Goal: Task Accomplishment & Management: Manage account settings

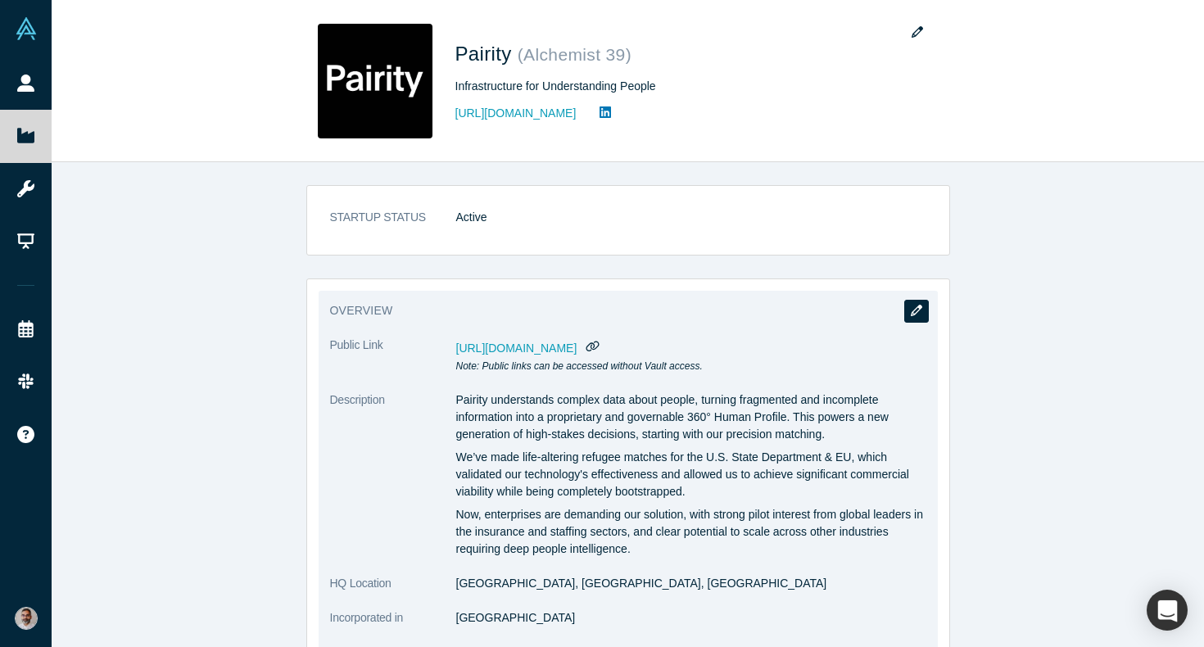
click at [913, 314] on icon "button" at bounding box center [916, 310] width 11 height 11
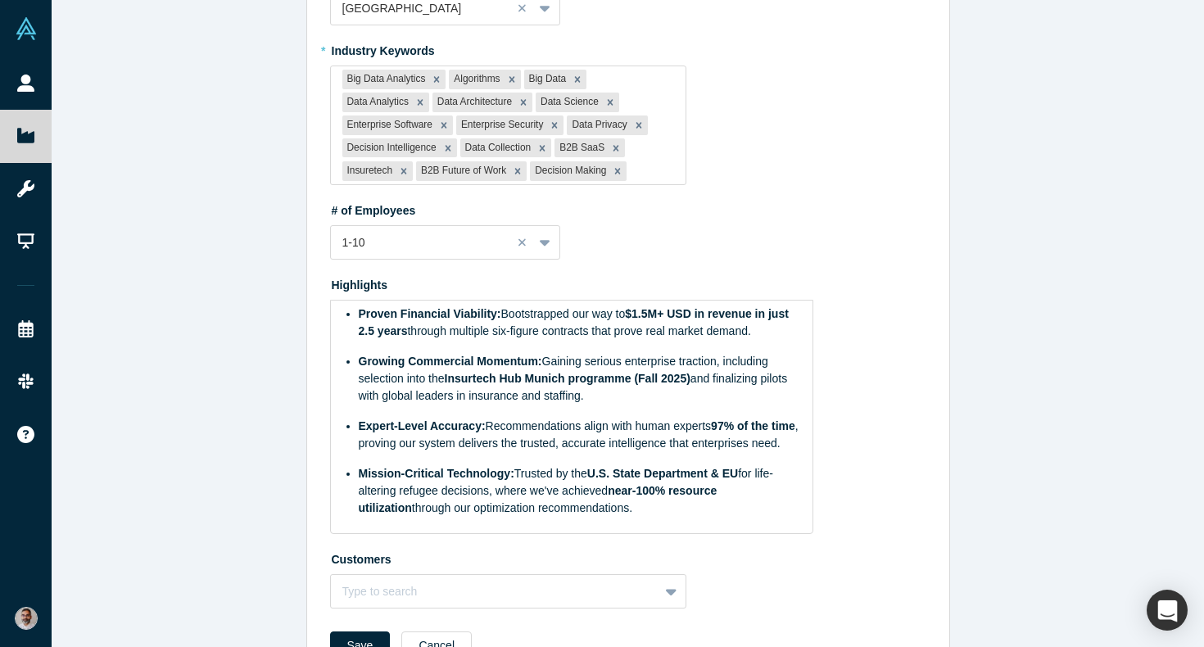
scroll to position [1085, 0]
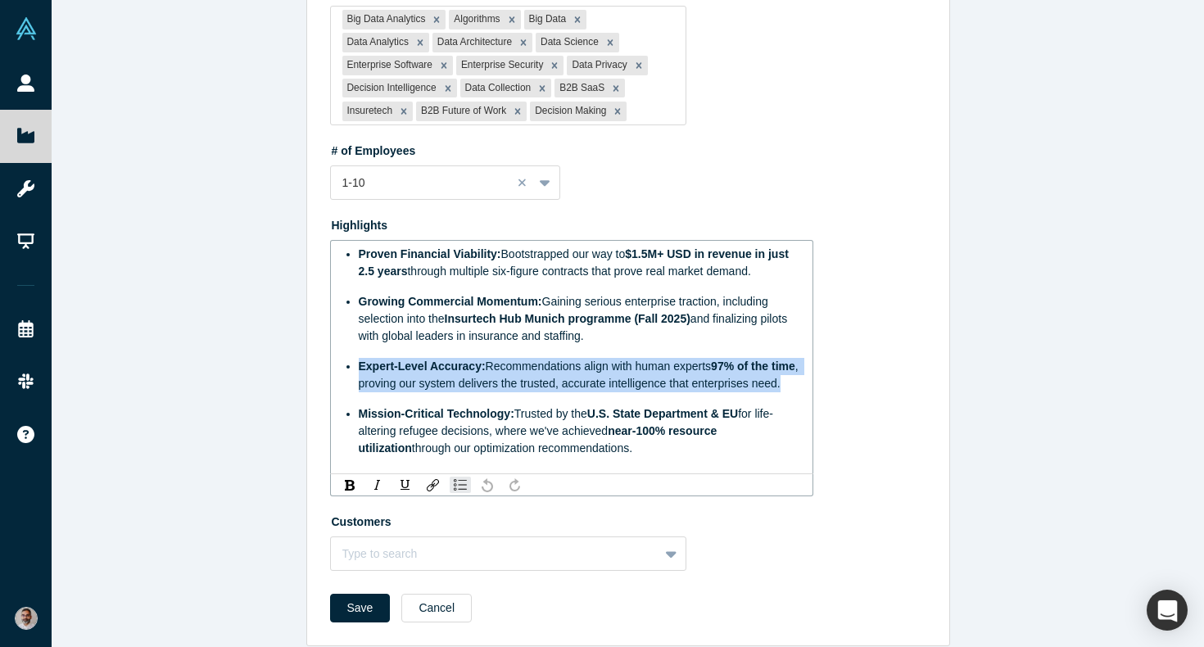
drag, startPoint x: 400, startPoint y: 385, endPoint x: 337, endPoint y: 356, distance: 68.9
click at [337, 356] on div "Proven Financial Viability: Bootstrapped our way to $1.5M+ USD in revenue in ju…" at bounding box center [571, 357] width 483 height 234
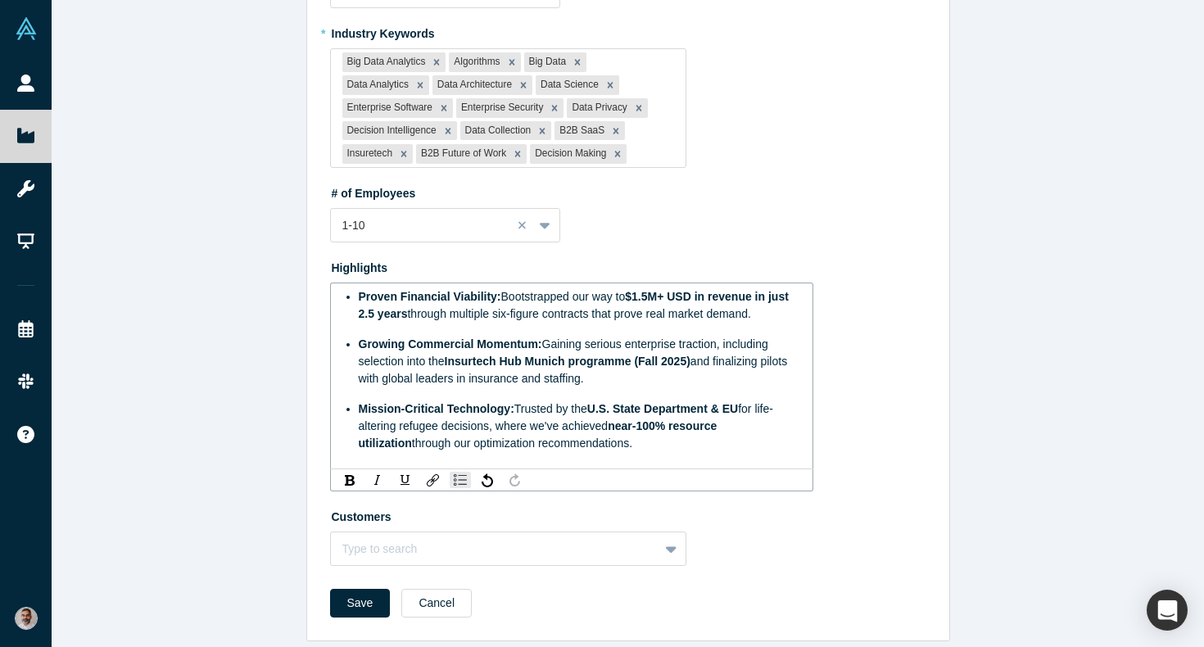
scroll to position [1021, 0]
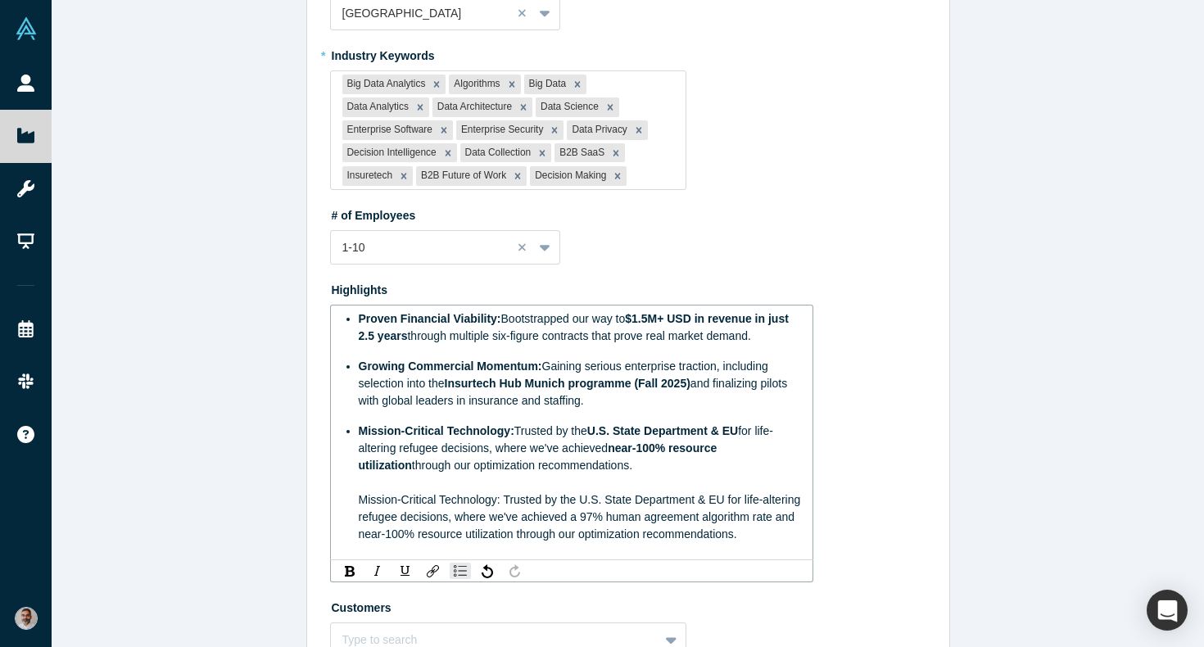
click at [623, 499] on span "through our optimization recommendations. Mission-Critical Technology: Trusted …" at bounding box center [582, 500] width 446 height 82
click at [376, 517] on span "through our optimization recommendations. Mission-Critical Technology: Trusted …" at bounding box center [582, 500] width 446 height 82
drag, startPoint x: 616, startPoint y: 500, endPoint x: 379, endPoint y: 514, distance: 237.1
click at [379, 514] on span "through our optimization recommendations. Mission-Critical Technology: Trusted …" at bounding box center [582, 500] width 446 height 82
click at [636, 513] on span "through our optimization recommendations. Mission-Critical Technology: Trusted …" at bounding box center [582, 500] width 446 height 82
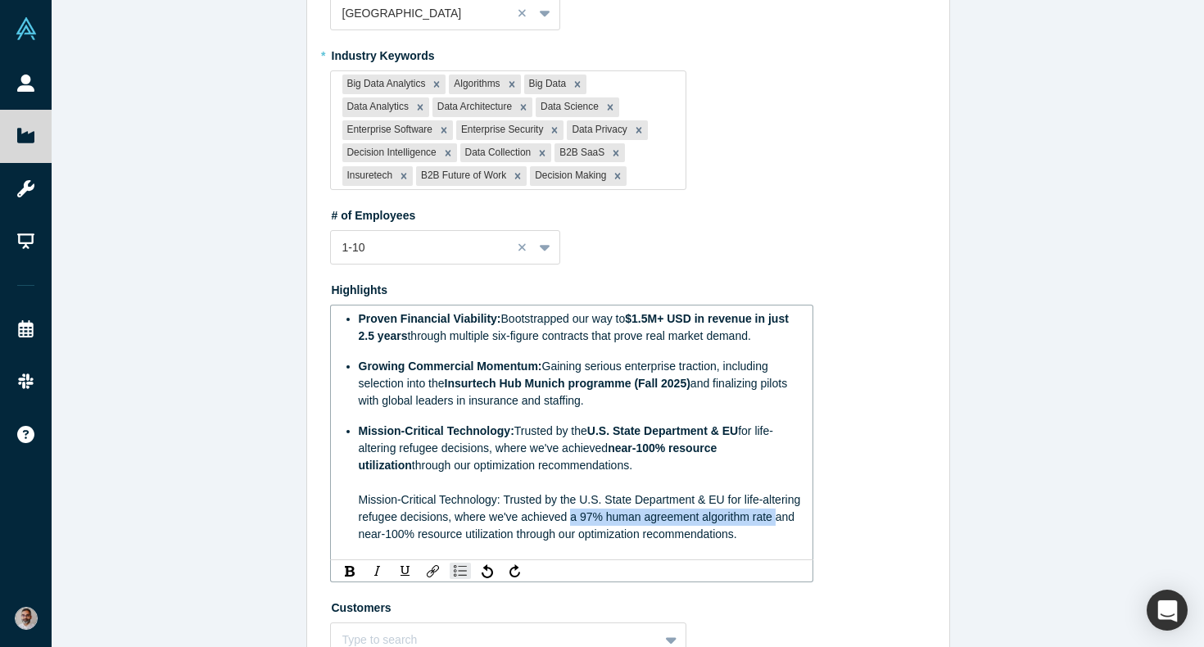
drag, startPoint x: 609, startPoint y: 503, endPoint x: 378, endPoint y: 516, distance: 232.2
click at [378, 516] on span "through our optimization recommendations. Mission-Critical Technology: Trusted …" at bounding box center [582, 500] width 446 height 82
copy span "a 97% human agreement algorithm rate"
click at [609, 430] on span "for life-altering refugee decisions, where we've achieved" at bounding box center [566, 439] width 414 height 30
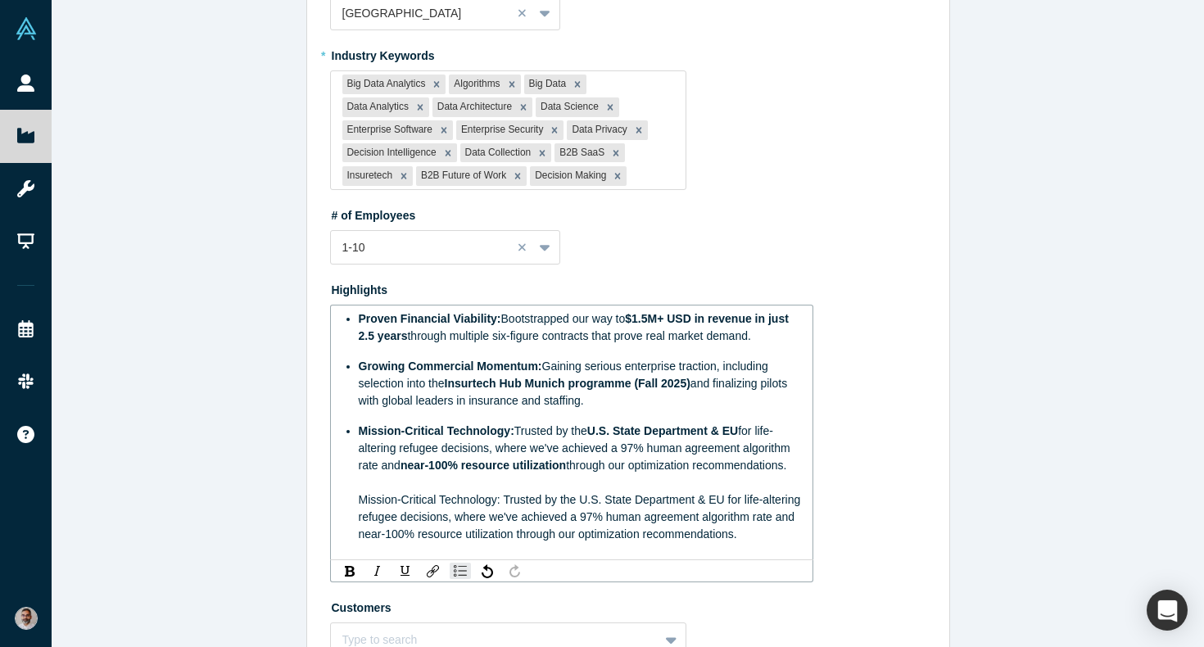
drag, startPoint x: 799, startPoint y: 453, endPoint x: 797, endPoint y: 523, distance: 69.6
click at [797, 523] on div "Mission-Critical Technology: Trusted by the U.S. State Department & EU for life…" at bounding box center [581, 483] width 444 height 120
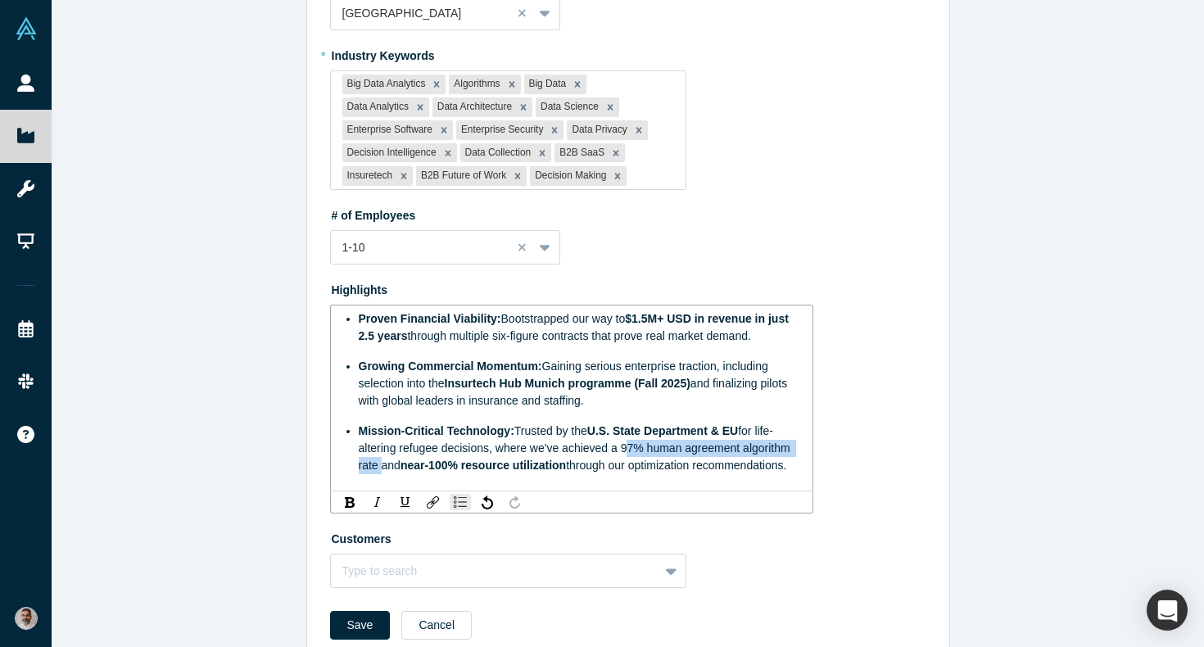
drag, startPoint x: 377, startPoint y: 449, endPoint x: 623, endPoint y: 430, distance: 247.3
click at [623, 430] on span "for life-altering refugee decisions, where we've achieved a 97% human agreement…" at bounding box center [576, 448] width 435 height 48
click at [351, 497] on img "rdw-inline-control" at bounding box center [350, 502] width 10 height 11
click at [577, 377] on span "Insurtech Hub Munich programme (Fall 2025)" at bounding box center [568, 383] width 246 height 13
click at [482, 329] on span "through multiple six-figure contracts that prove real market demand." at bounding box center [578, 335] width 343 height 13
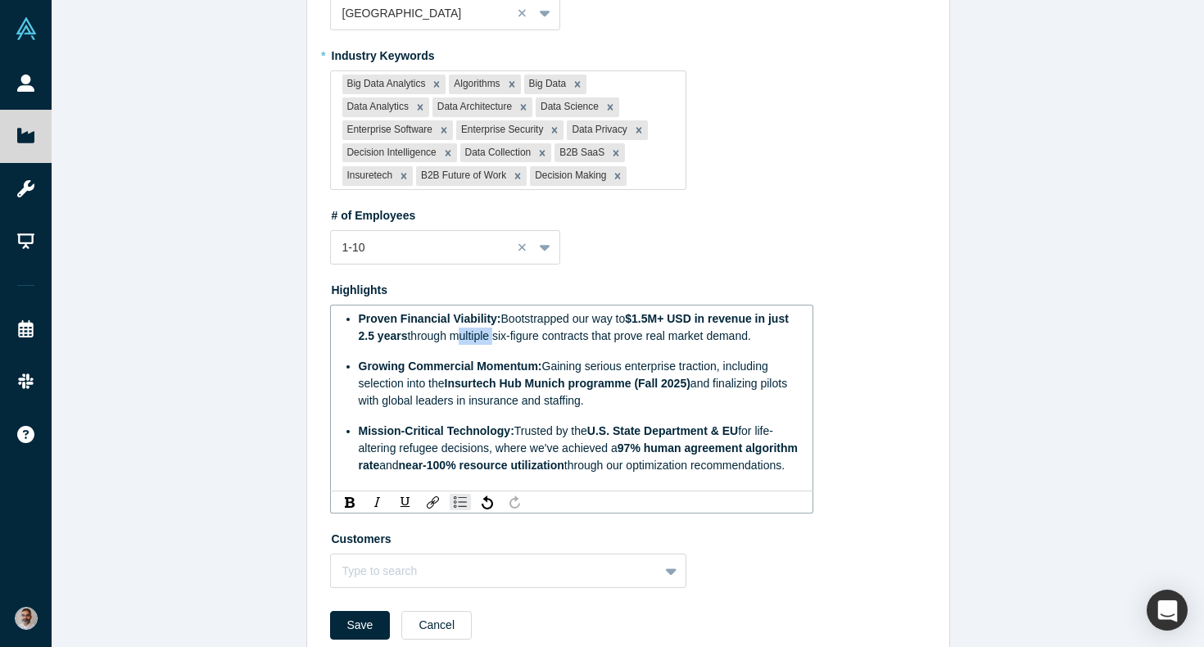
click at [482, 329] on span "through multiple six-figure contracts that prove real market demand." at bounding box center [578, 335] width 343 height 13
drag, startPoint x: 514, startPoint y: 318, endPoint x: 562, endPoint y: 327, distance: 49.2
click at [562, 327] on div "Proven Financial Viability: Bootstrapped our way to $1.5M+ USD in revenue in ju…" at bounding box center [581, 327] width 444 height 34
click at [437, 329] on span "through a six-figure ACV that prove real market demand." at bounding box center [550, 335] width 287 height 13
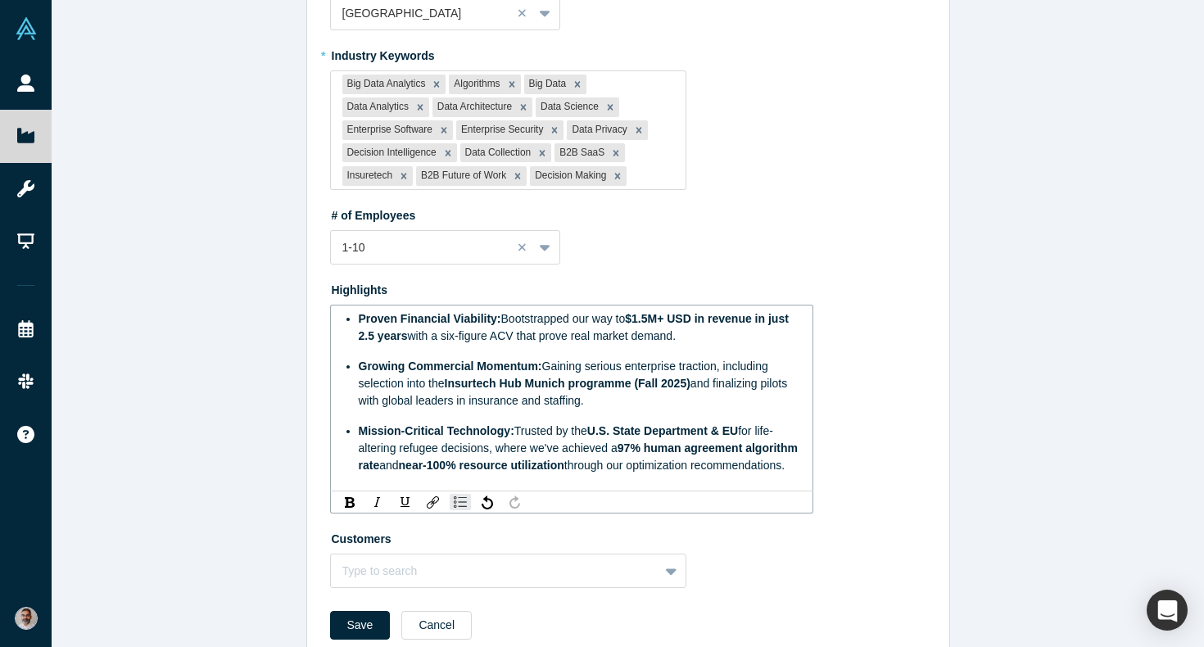
drag, startPoint x: 701, startPoint y: 323, endPoint x: 410, endPoint y: 317, distance: 290.9
click at [410, 317] on div "Proven Financial Viability: Bootstrapped our way to $1.5M+ USD in revenue in ju…" at bounding box center [581, 327] width 444 height 34
copy span "with a six-figure ACV that prove real market demand."
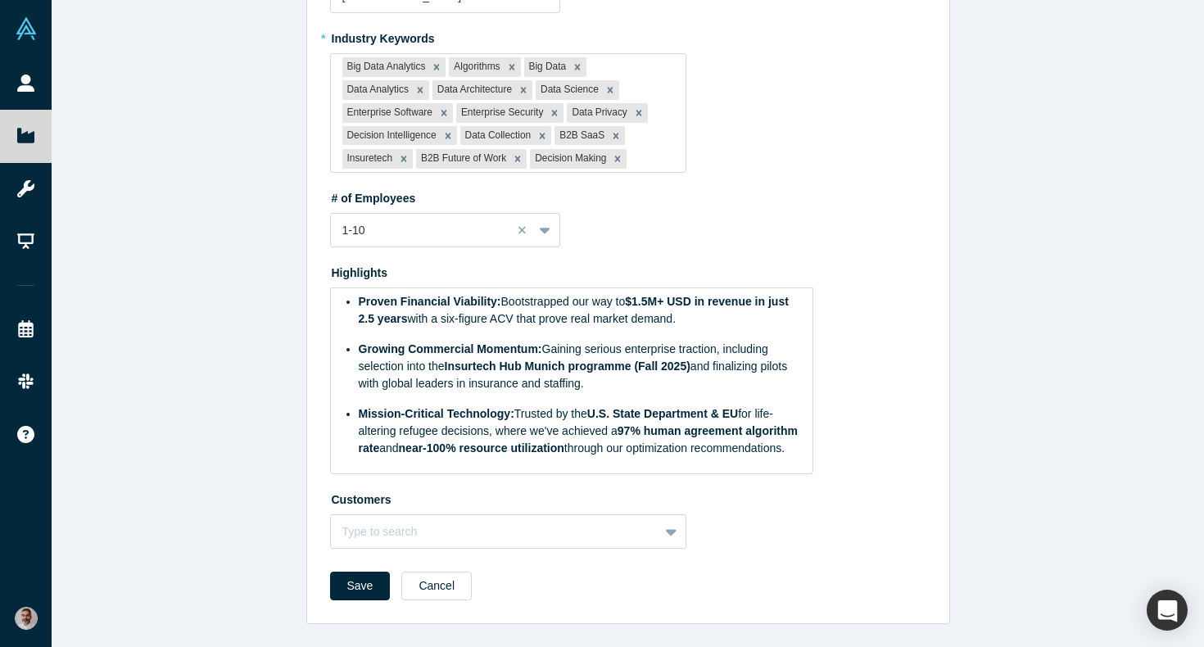
scroll to position [1038, 0]
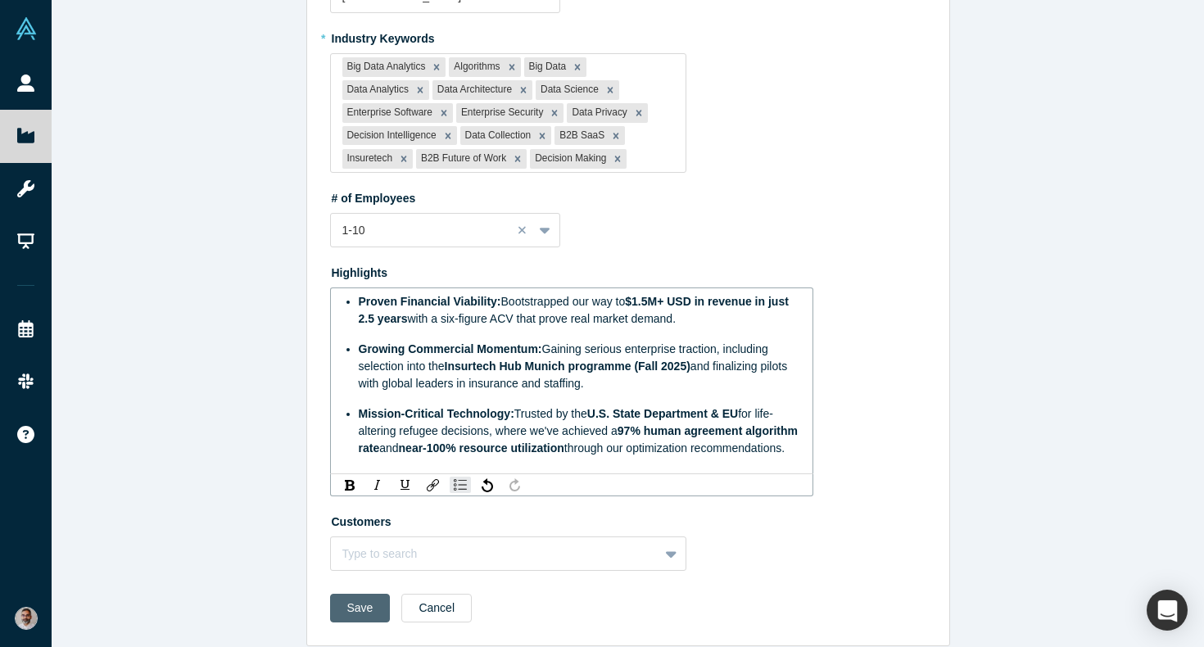
click at [368, 604] on div "Save Cancel" at bounding box center [628, 614] width 596 height 40
drag, startPoint x: 683, startPoint y: 304, endPoint x: 411, endPoint y: 302, distance: 272.0
click at [411, 302] on div "Proven Financial Viability: Bootstrapped our way to $1.5M+ USD in revenue in ju…" at bounding box center [581, 310] width 444 height 34
copy span "with a six-figure ACV that prove real market demand."
click at [359, 605] on div "Save Cancel" at bounding box center [628, 614] width 596 height 40
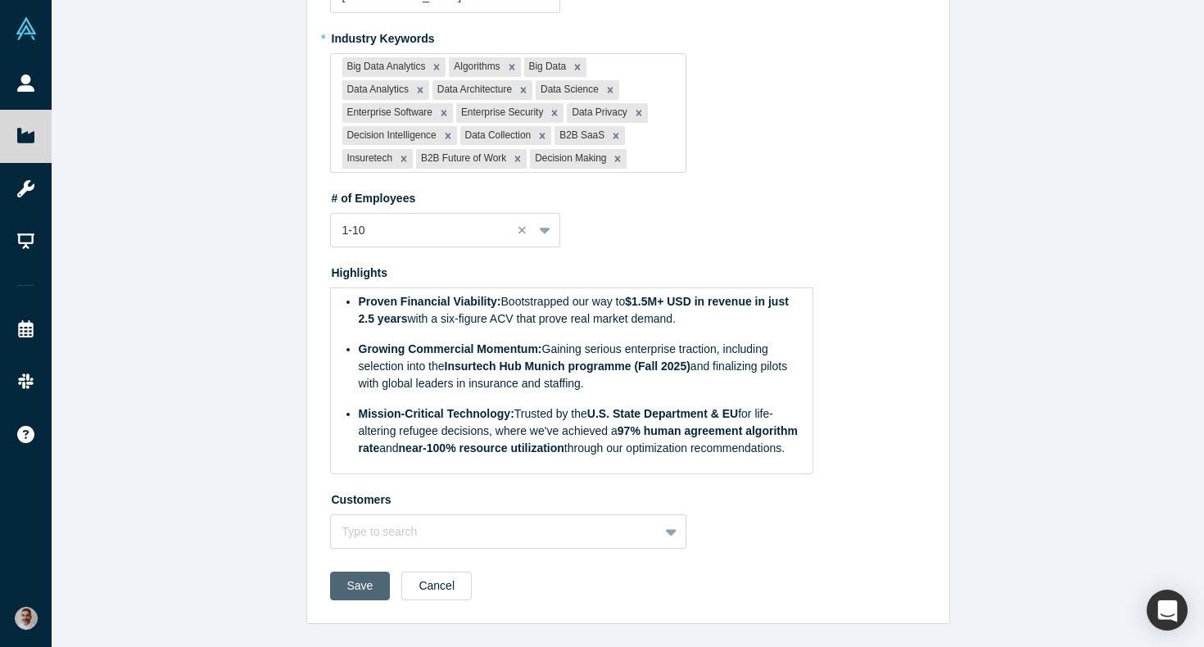
click at [356, 588] on button "Save" at bounding box center [360, 586] width 61 height 29
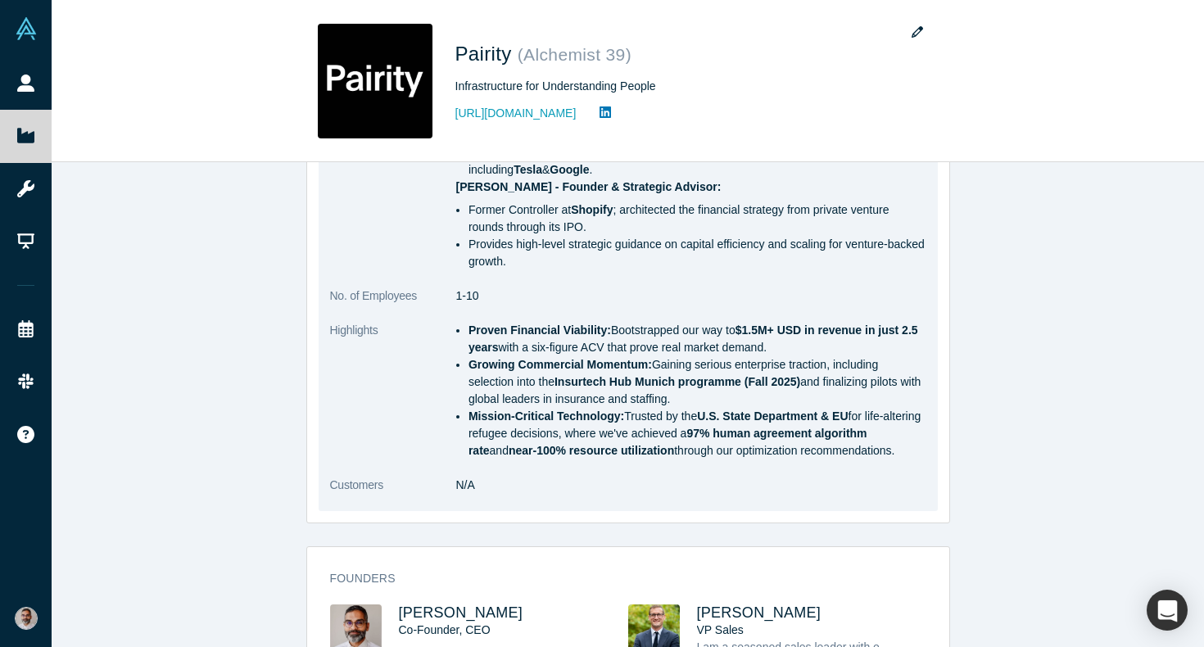
scroll to position [785, 0]
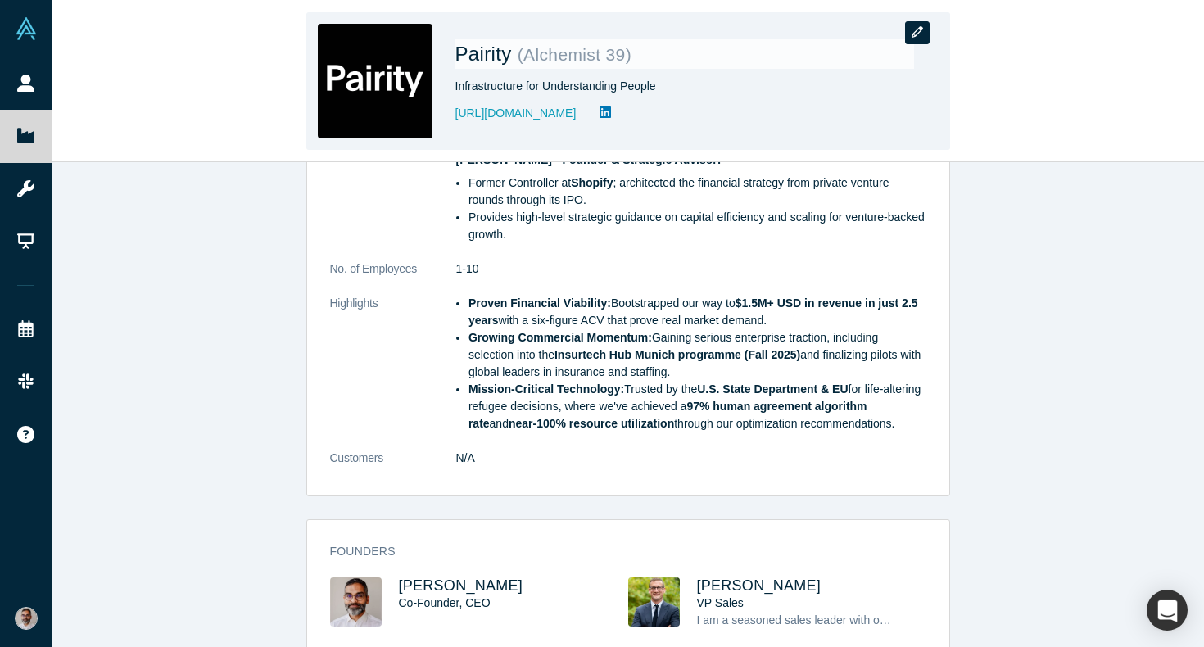
click at [913, 30] on icon "button" at bounding box center [917, 31] width 11 height 11
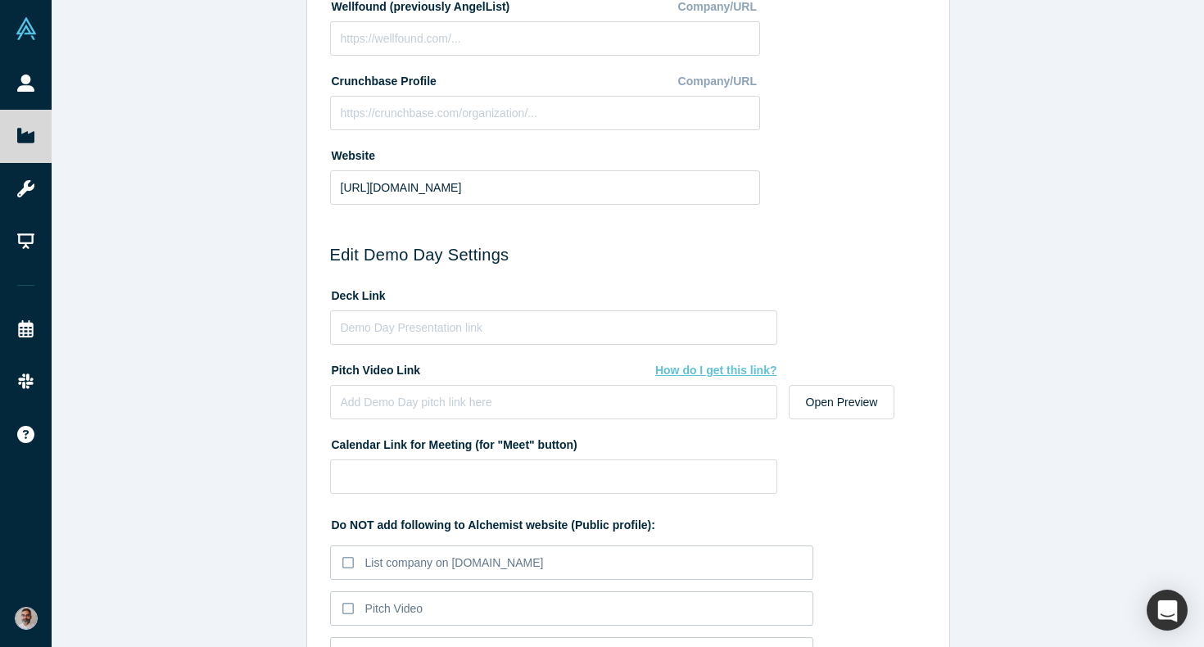
scroll to position [759, 0]
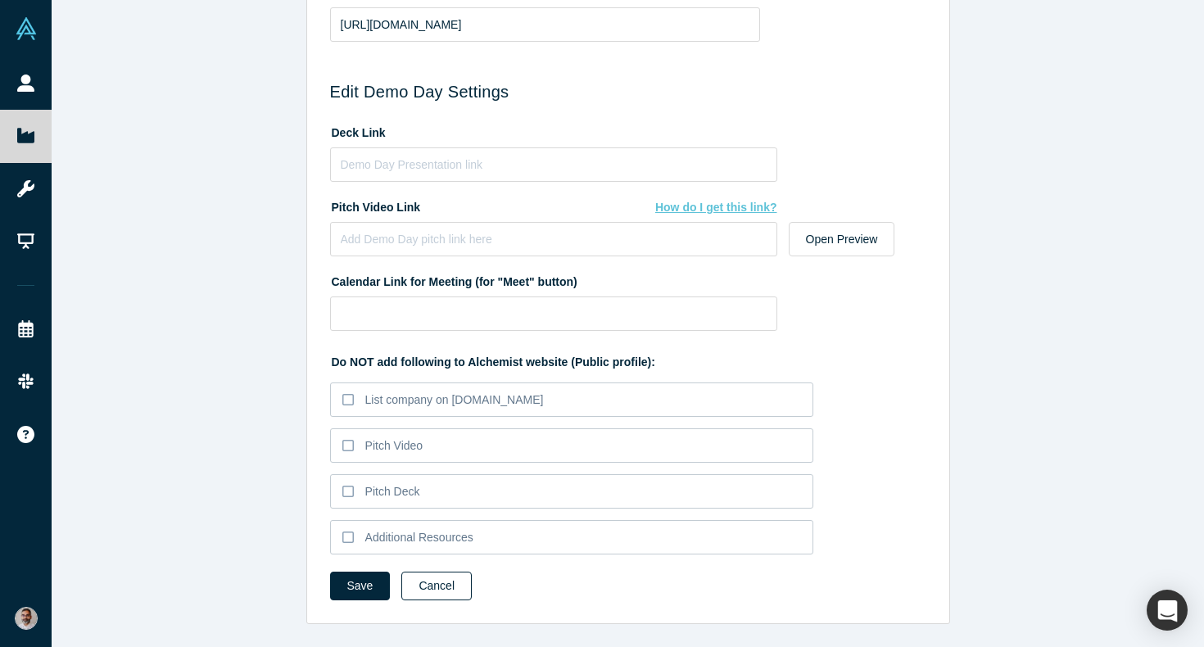
click at [451, 588] on button "Cancel" at bounding box center [436, 586] width 70 height 29
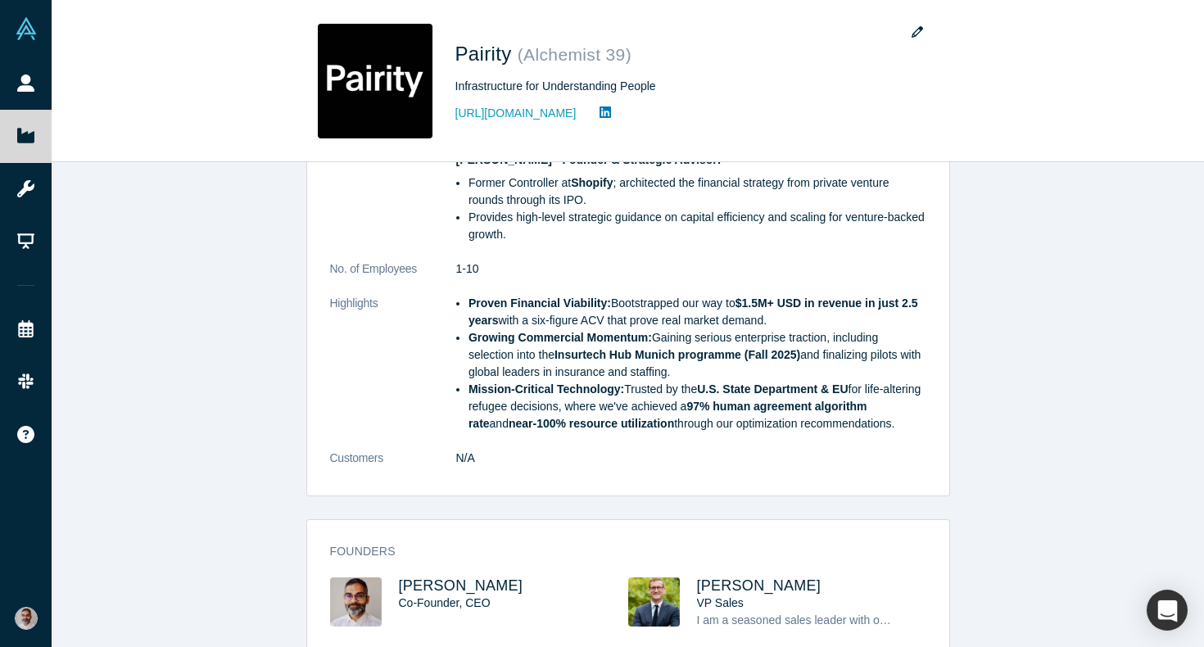
scroll to position [0, 0]
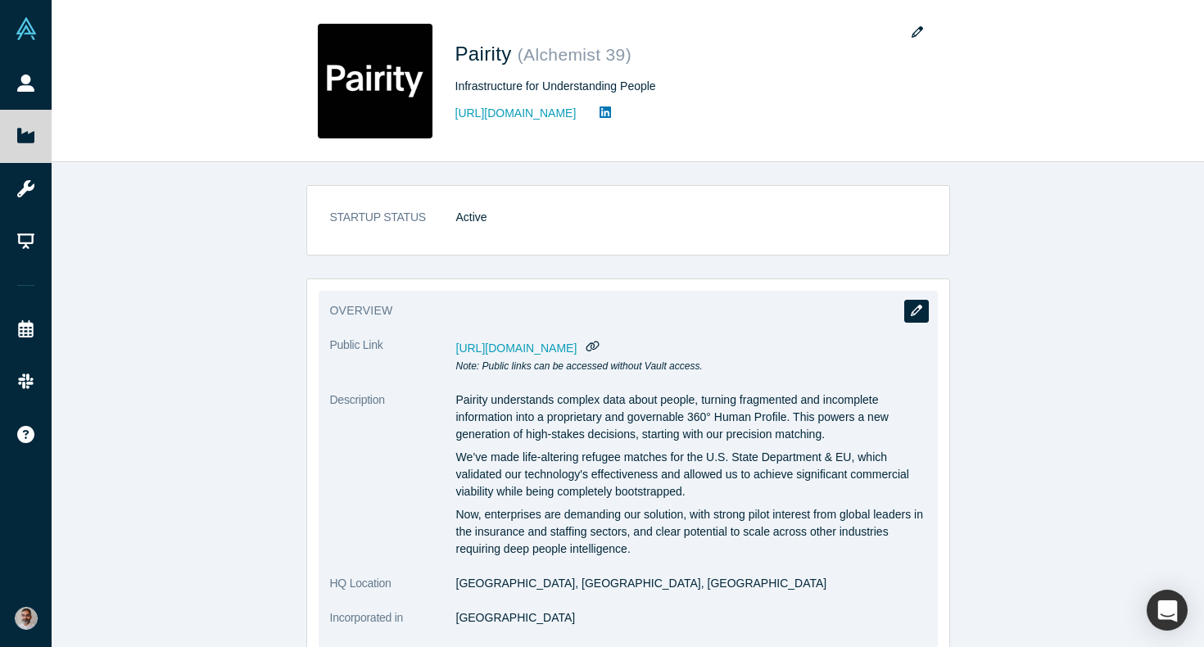
click at [921, 311] on icon "button" at bounding box center [916, 310] width 11 height 11
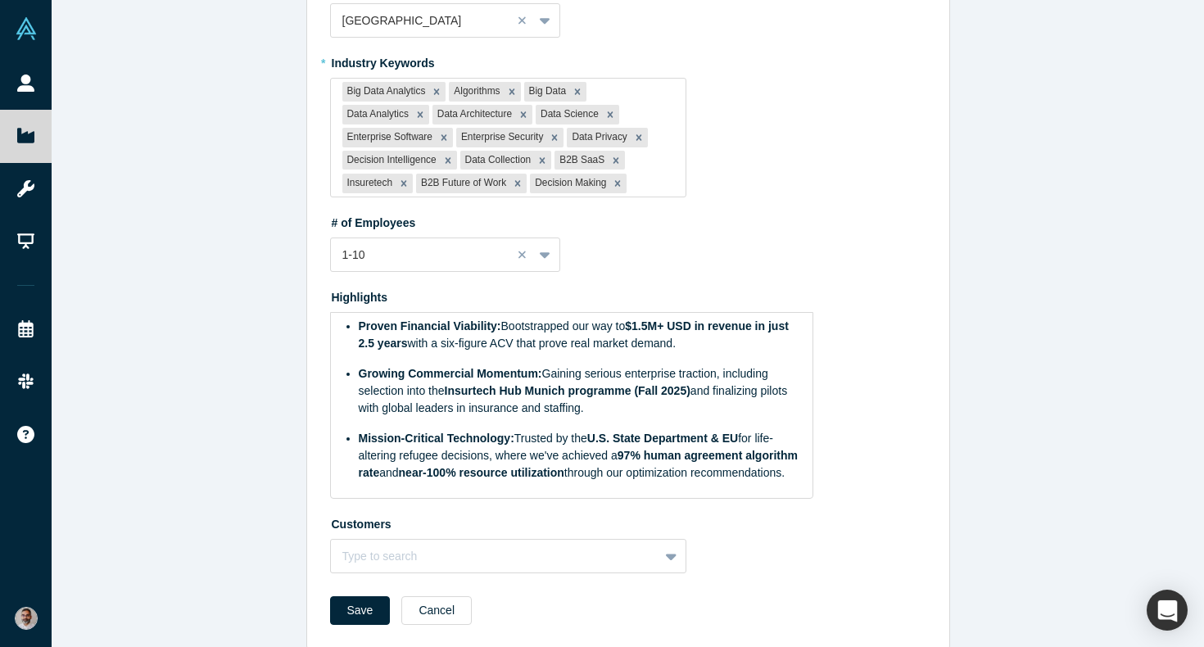
scroll to position [1038, 0]
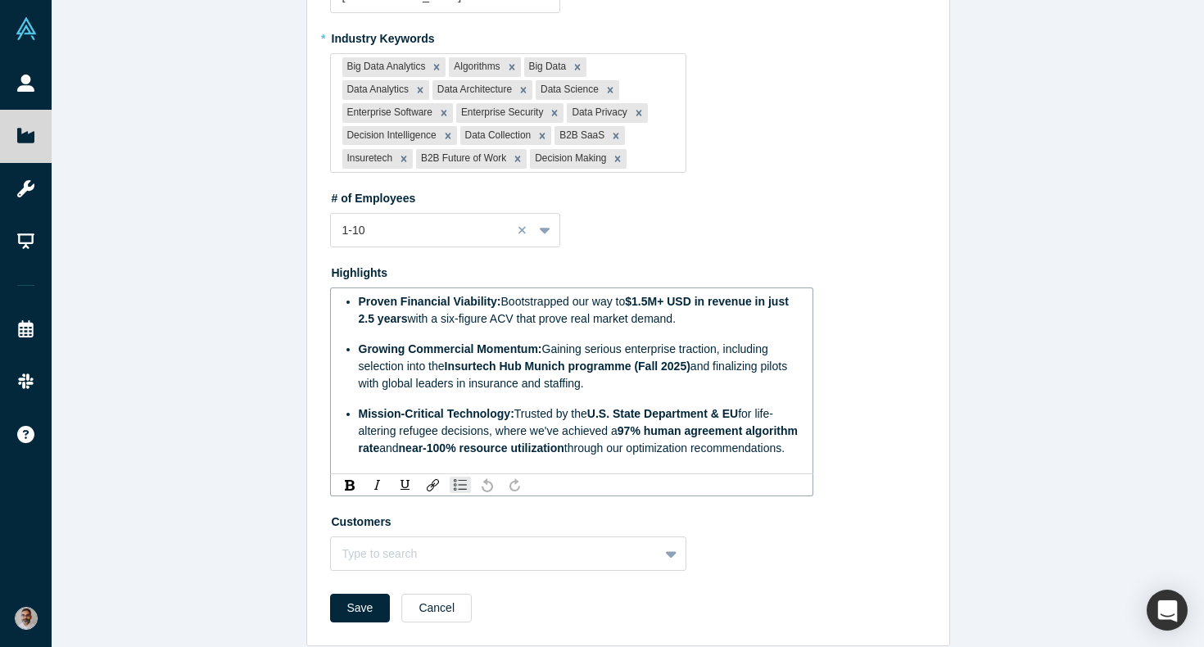
drag, startPoint x: 489, startPoint y: 442, endPoint x: 313, endPoint y: 261, distance: 252.0
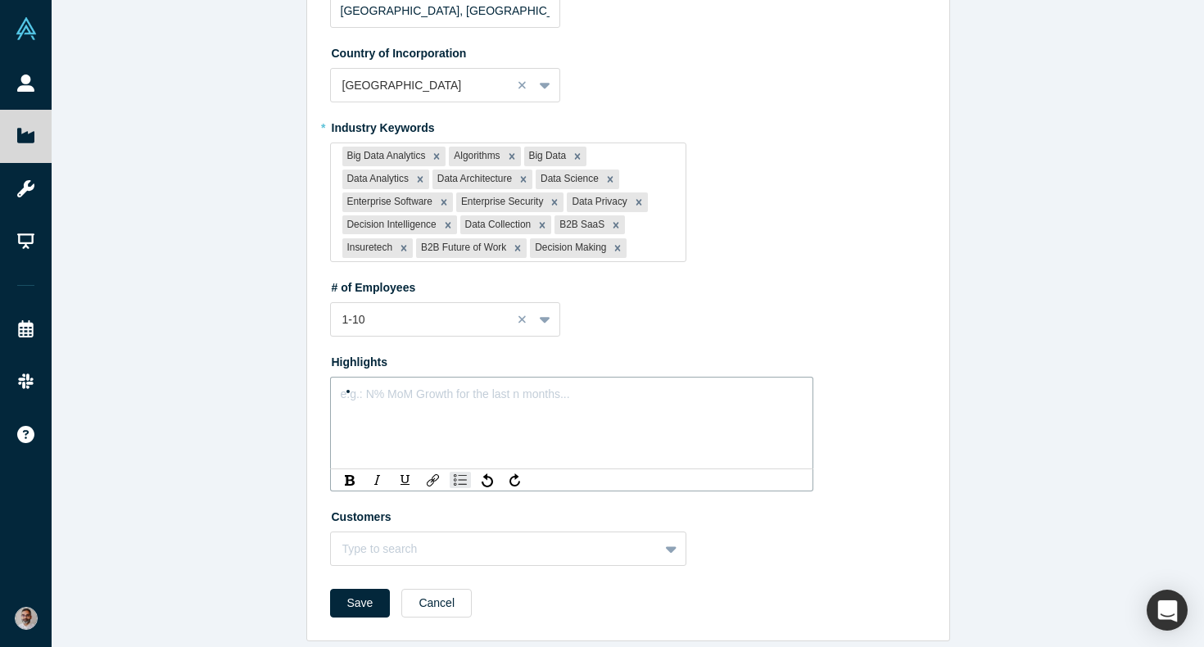
scroll to position [971, 0]
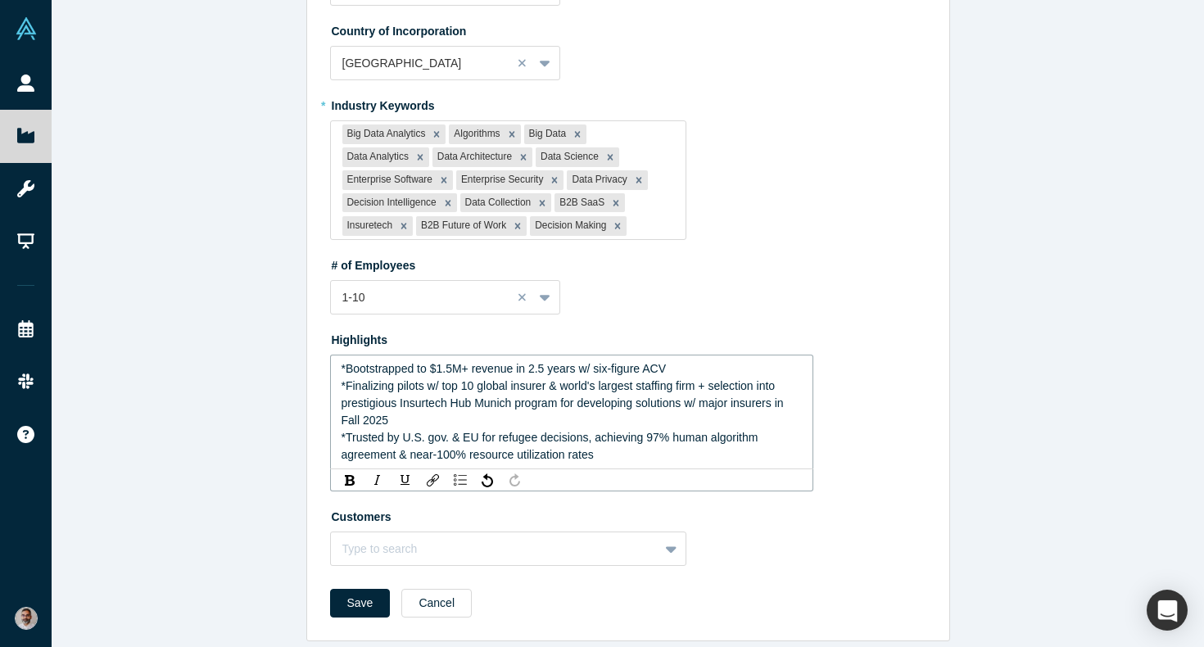
click at [347, 362] on span "*Bootstrapped to $1.5M+ revenue in 2.5 years w/ six-figure ACV" at bounding box center [504, 368] width 325 height 13
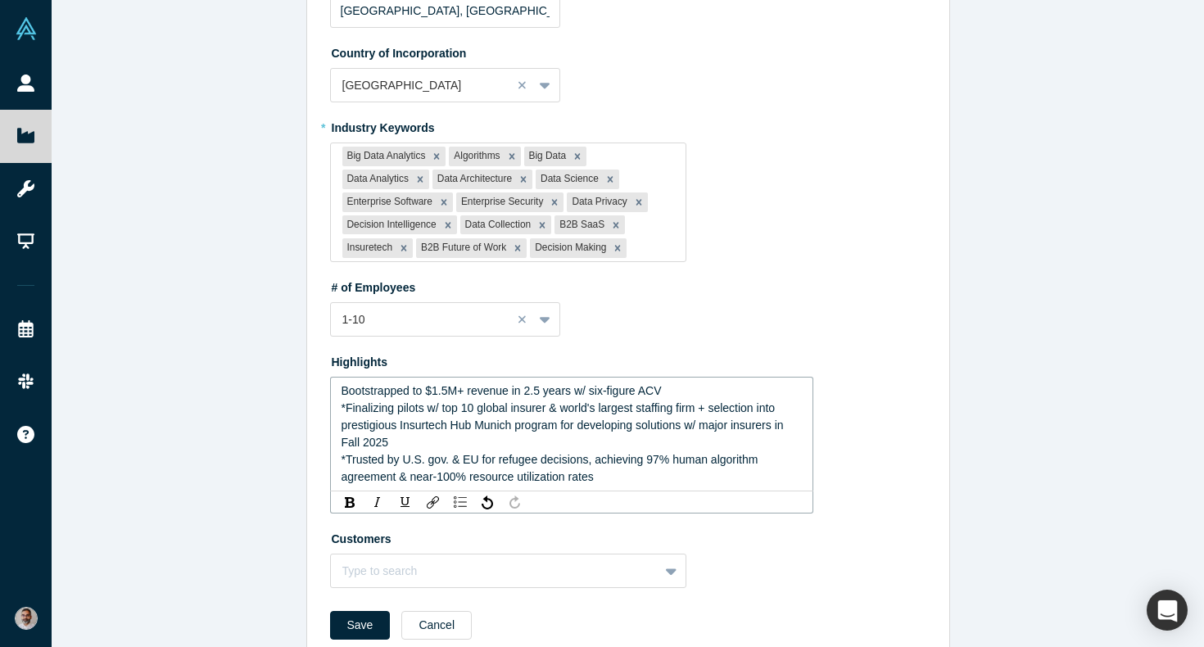
click at [342, 384] on span "Bootstrapped to $1.5M+ revenue in 2.5 years w/ six-figure ACV" at bounding box center [502, 390] width 320 height 13
click at [458, 494] on div "rdw-list-control" at bounding box center [460, 502] width 21 height 16
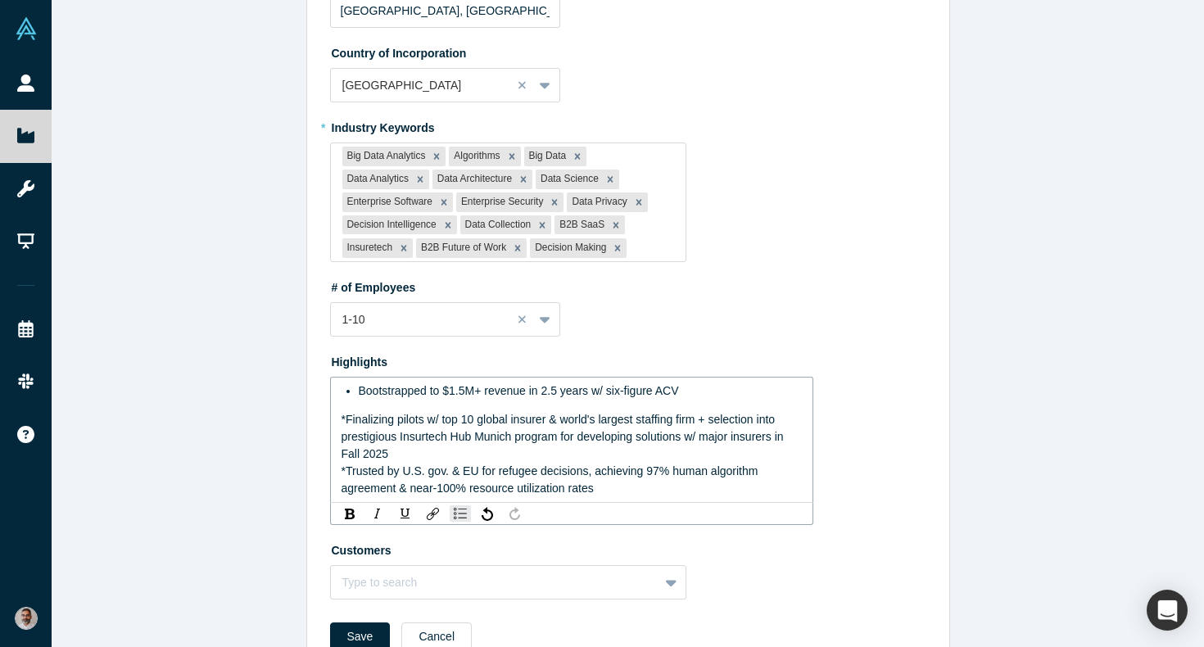
click at [346, 413] on span "*Finalizing pilots w/ top 10 global insurer & world's largest staffing firm + s…" at bounding box center [565, 437] width 446 height 48
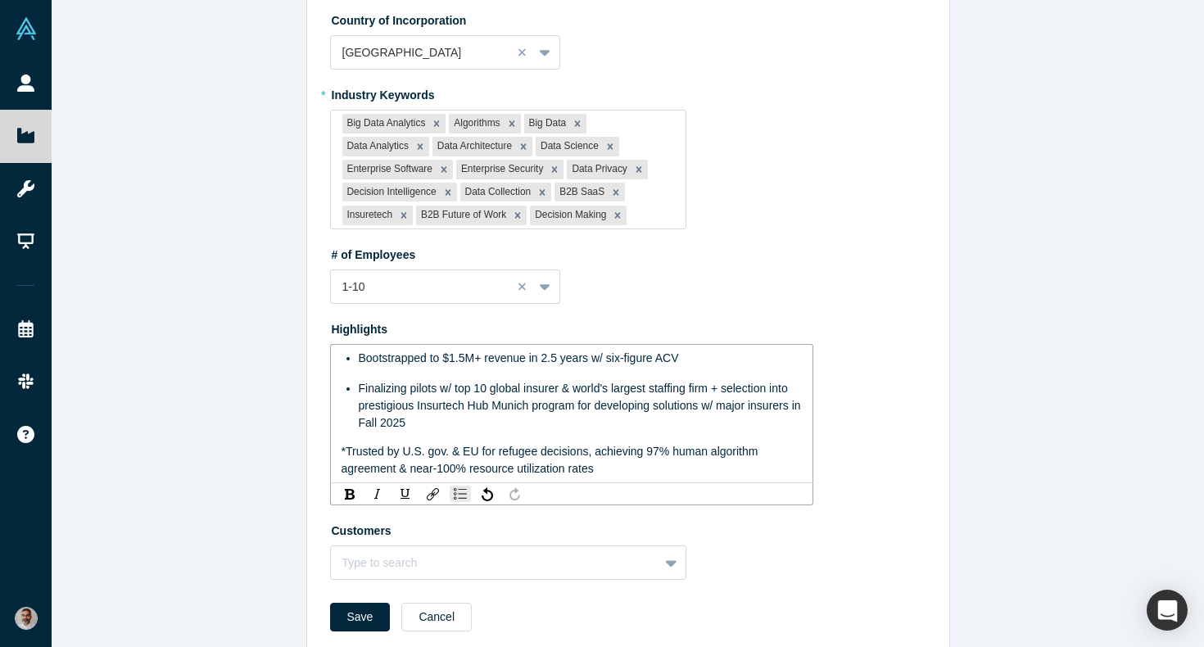
scroll to position [982, 0]
click at [347, 444] on span "*Trusted by U.S. gov. & EU for refugee decisions, achieving 97% human algorithm…" at bounding box center [552, 459] width 420 height 30
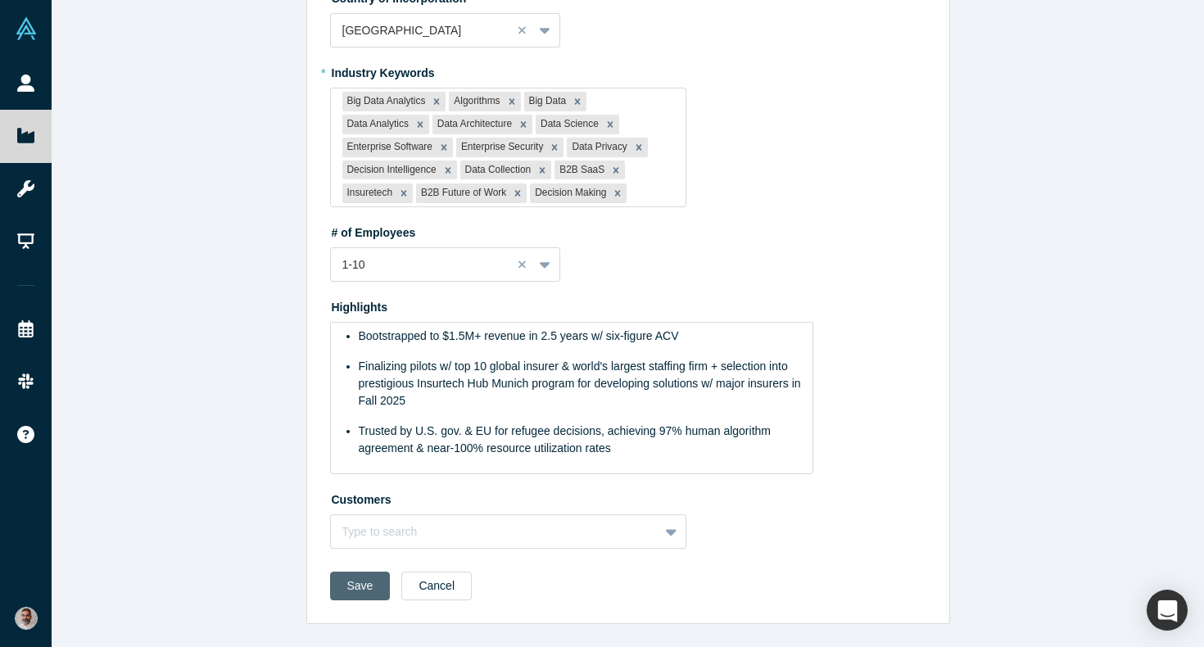
scroll to position [986, 0]
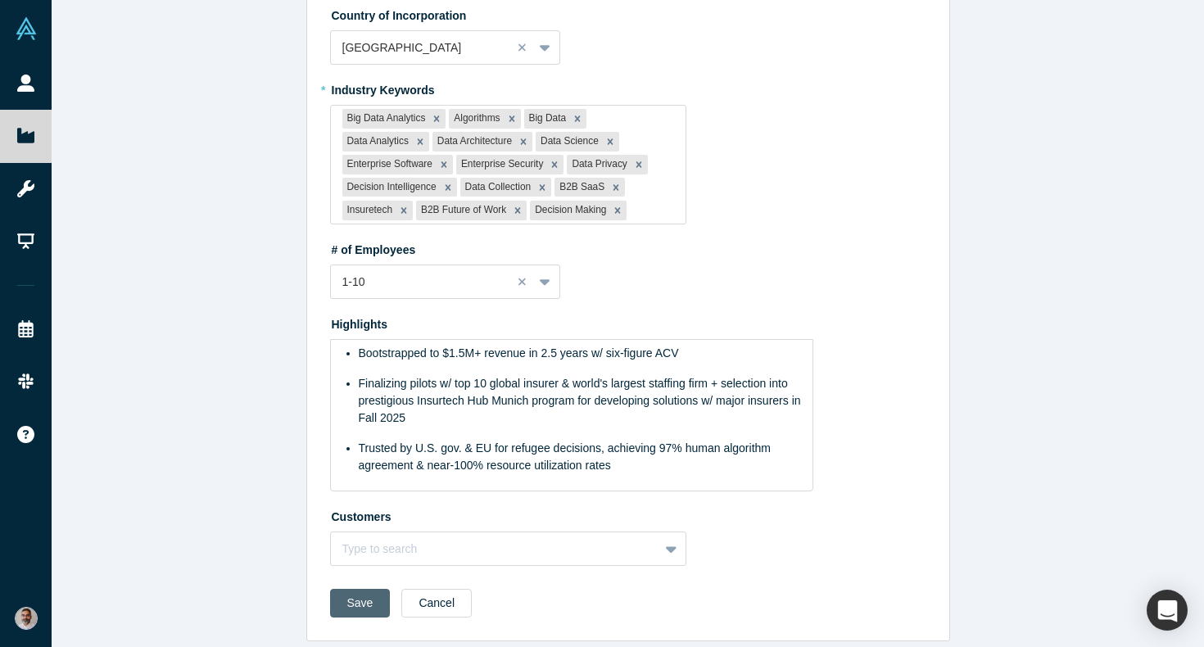
click at [361, 589] on button "Save" at bounding box center [360, 603] width 61 height 29
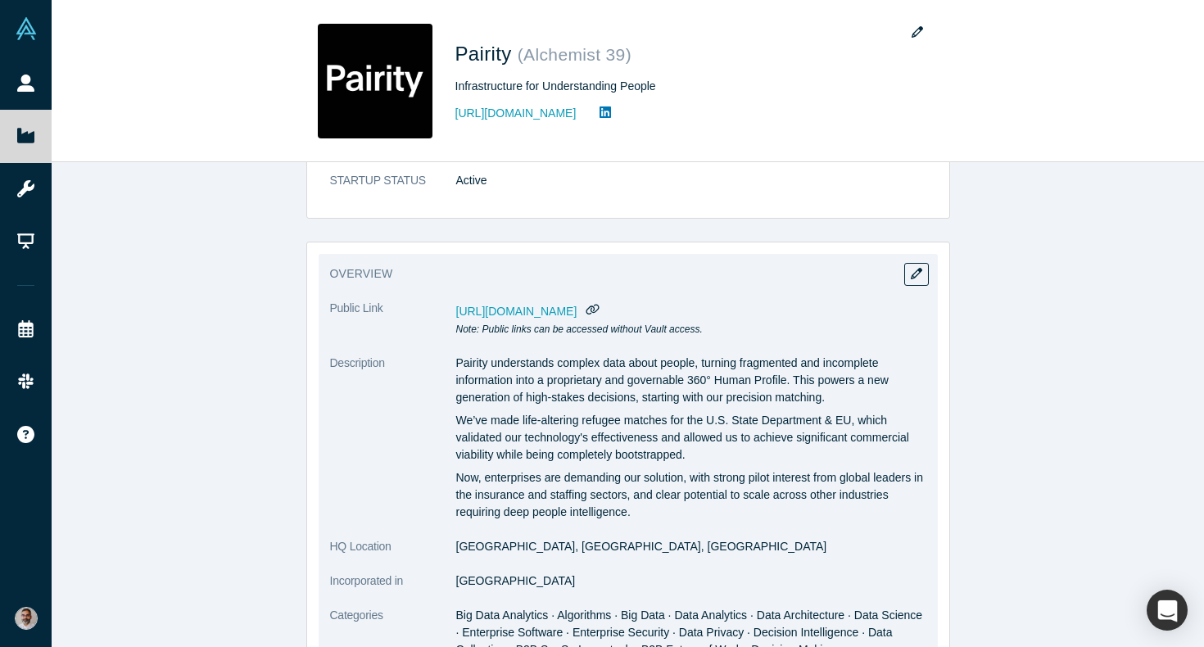
scroll to position [0, 0]
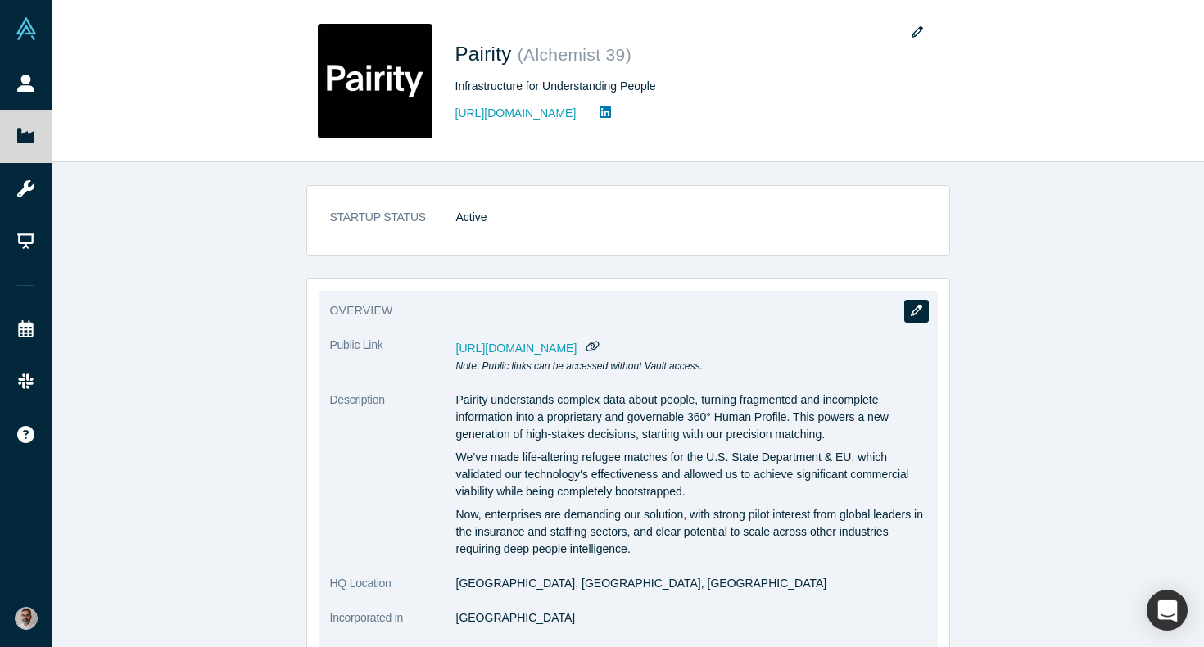
click at [910, 303] on button "button" at bounding box center [916, 311] width 25 height 23
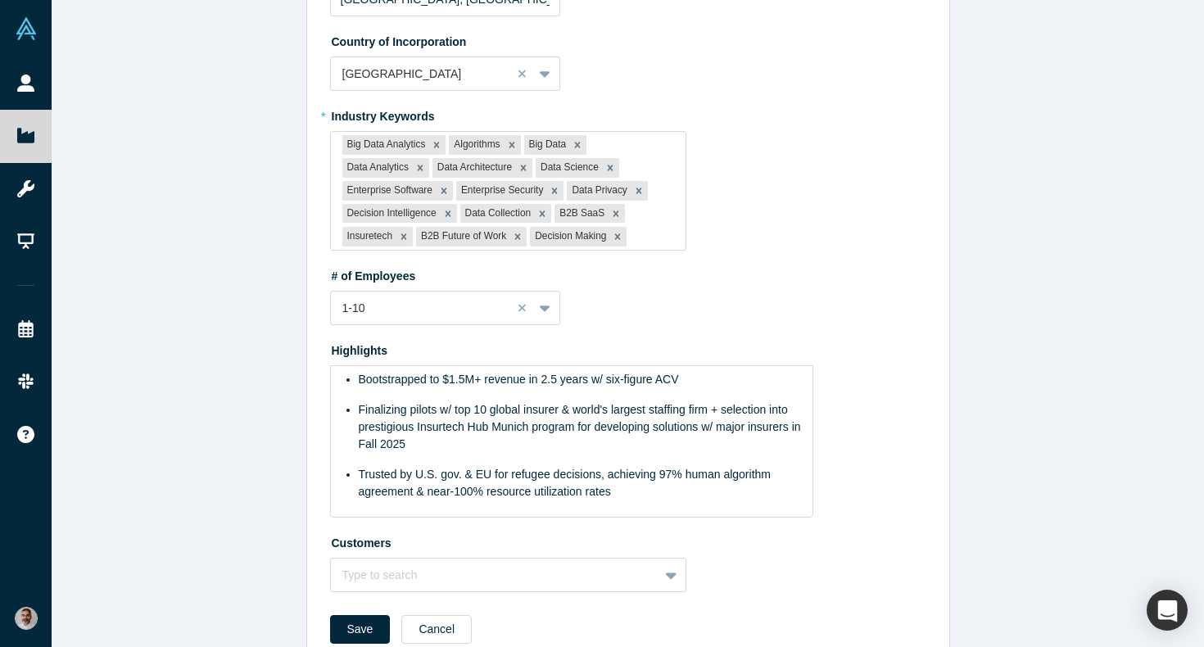
scroll to position [986, 0]
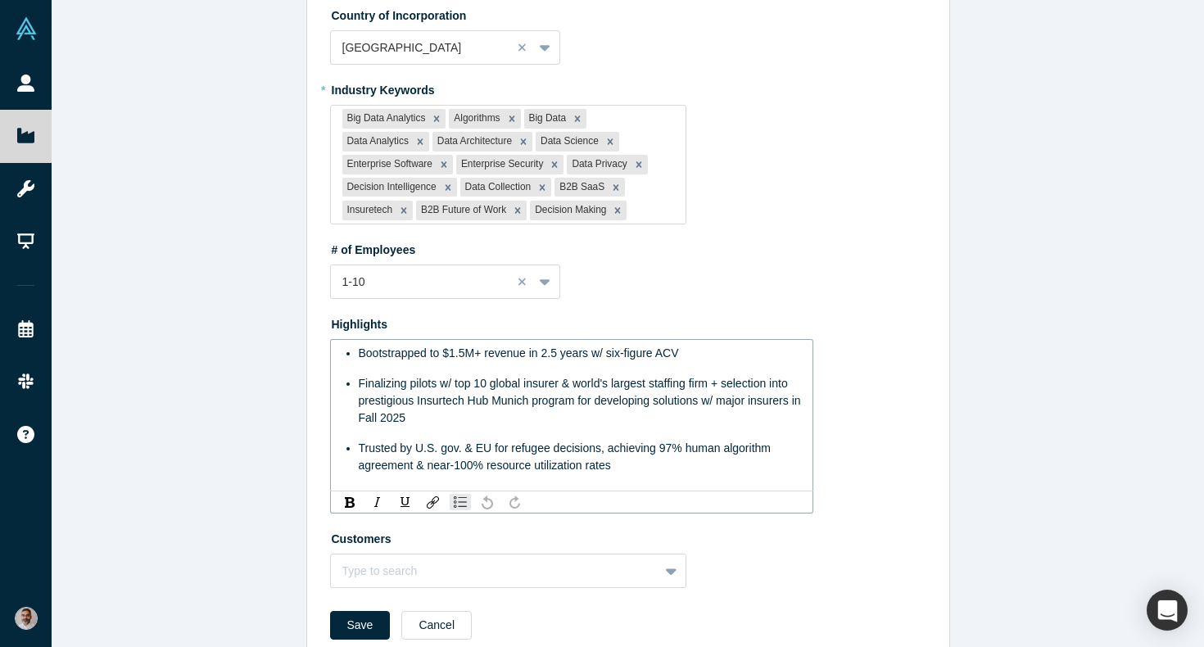
click at [552, 442] on span "Trusted by U.S. gov. & EU for refugee decisions, achieving 97% human algorithm …" at bounding box center [566, 457] width 415 height 30
click at [363, 611] on button "Save" at bounding box center [360, 625] width 61 height 29
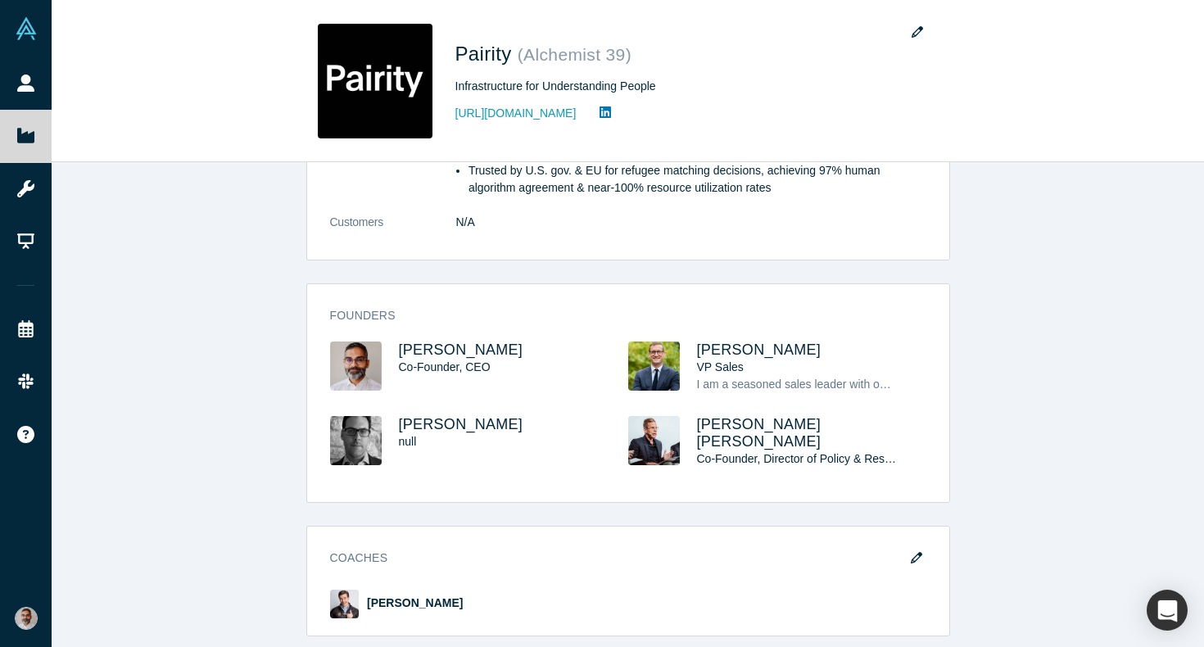
scroll to position [0, 0]
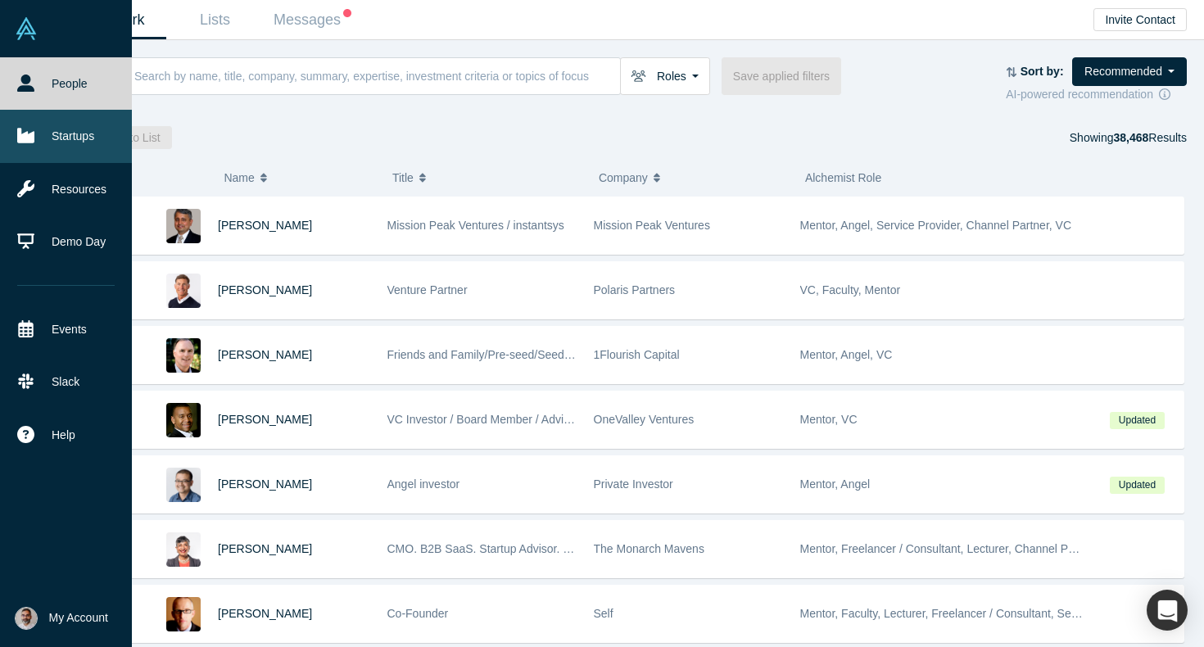
click at [37, 143] on link "Startups" at bounding box center [66, 136] width 132 height 52
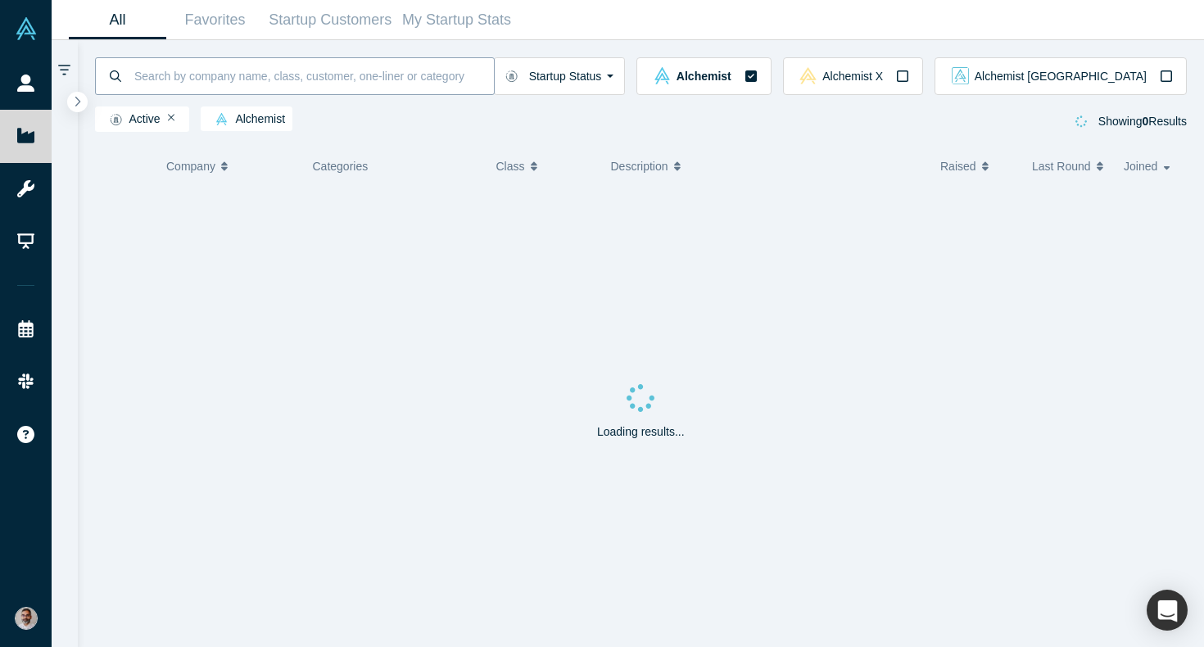
click at [236, 74] on input at bounding box center [313, 76] width 361 height 38
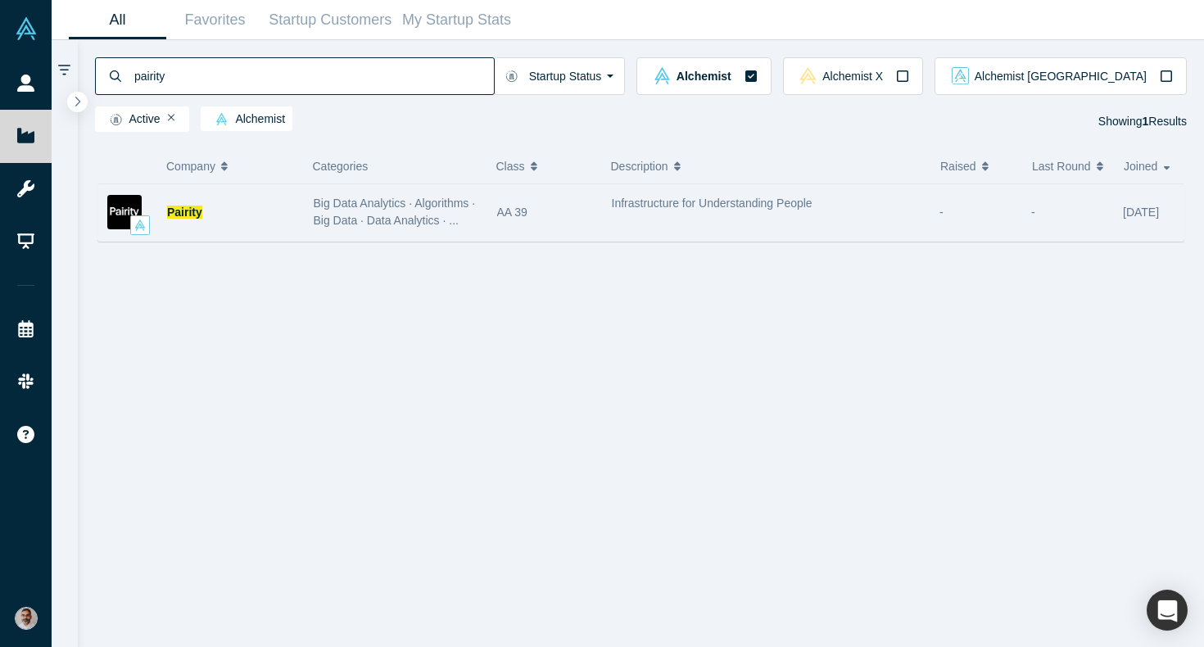
type input "pairity"
click at [365, 211] on div "Big Data Analytics · Algorithms · Big Data · Data Analytics · ..." at bounding box center [397, 212] width 166 height 34
click at [365, 211] on div "Pairity Big Data Analytics · Algorithms · Big Data · Data Analytics · ... AA 39…" at bounding box center [640, 212] width 1087 height 58
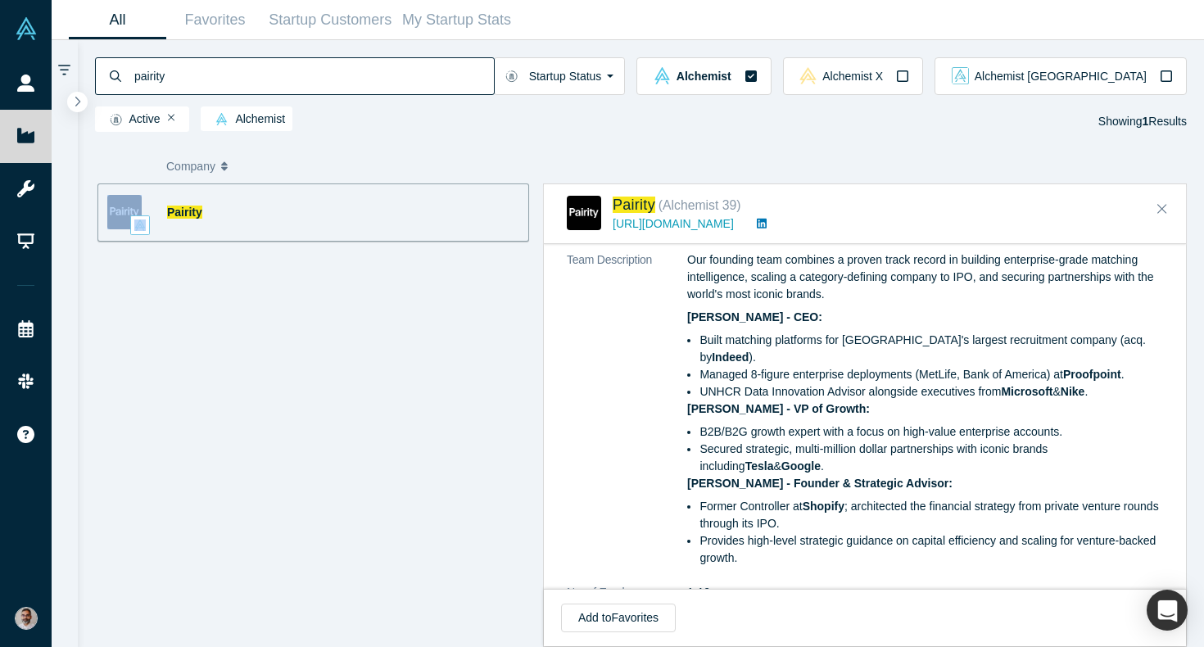
scroll to position [500, 0]
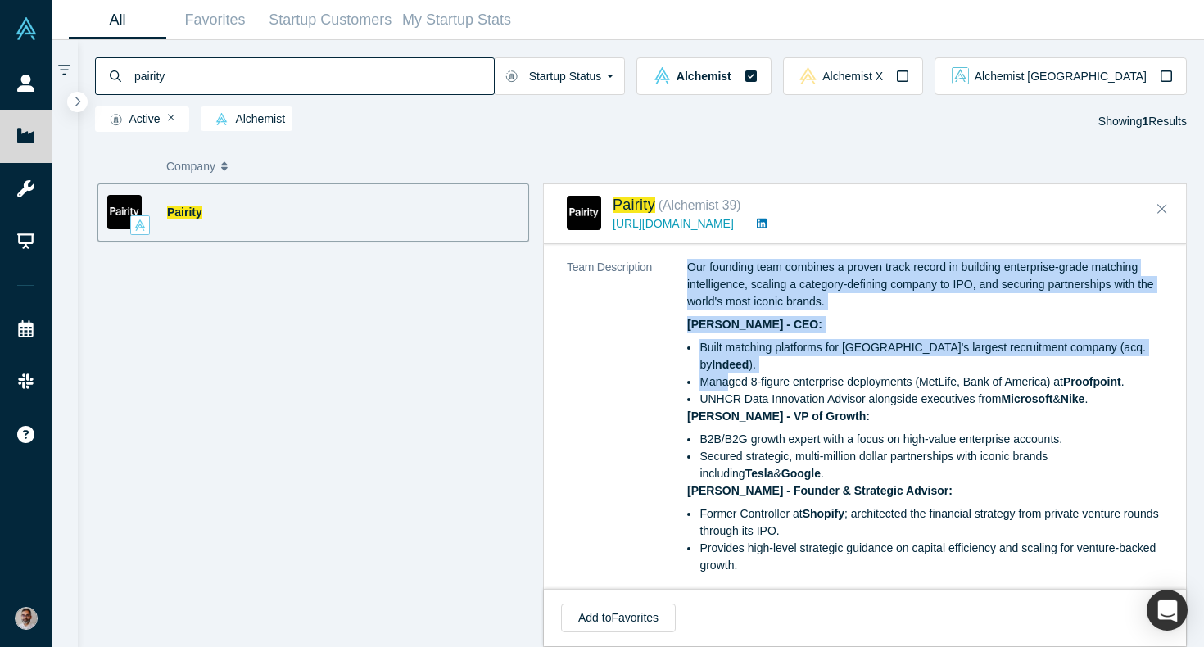
drag, startPoint x: 686, startPoint y: 324, endPoint x: 731, endPoint y: 360, distance: 58.2
click at [731, 360] on dl "Public Link [URL][DOMAIN_NAME] Note: Public links can be accessed without Vault…" at bounding box center [865, 349] width 596 height 932
click at [731, 374] on li "Managed 8-figure enterprise deployments (MetLife, Bank of America) at Proofpoin…" at bounding box center [932, 382] width 464 height 17
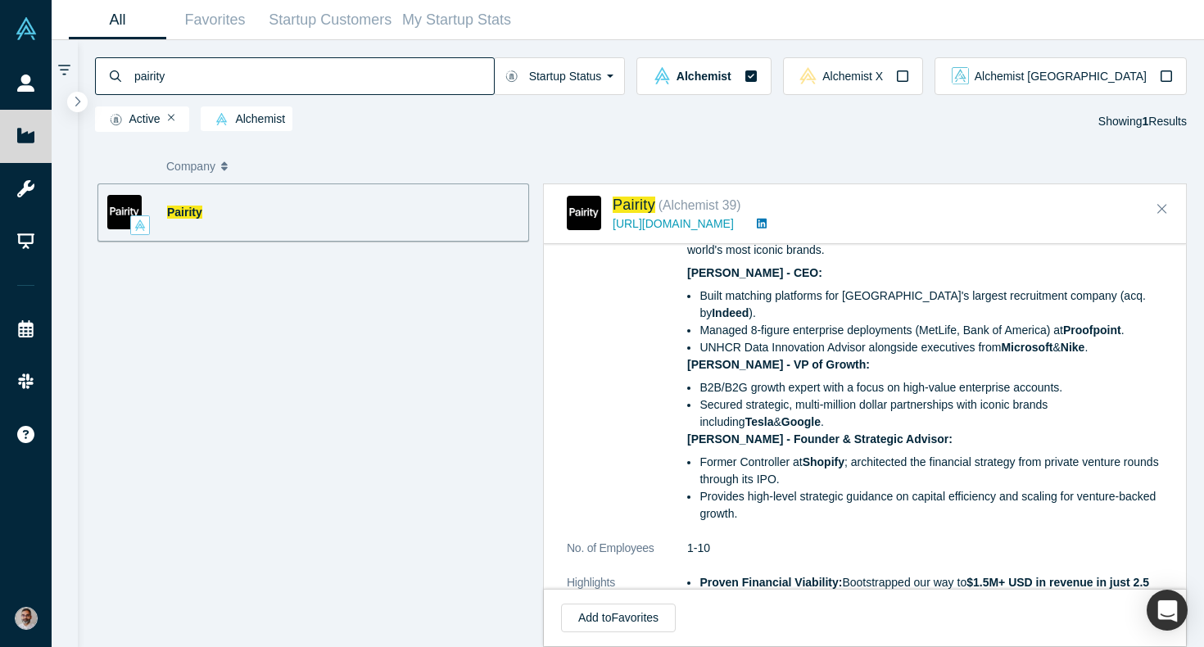
scroll to position [566, 0]
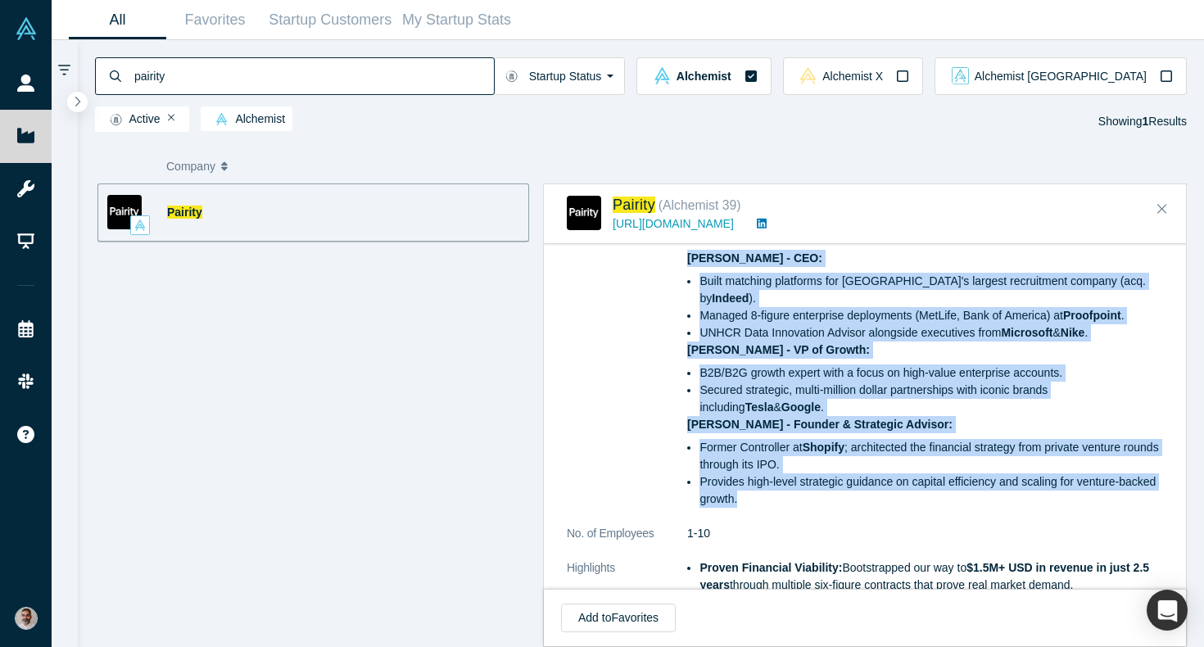
drag, startPoint x: 746, startPoint y: 482, endPoint x: 682, endPoint y: 265, distance: 226.5
click at [682, 265] on dl "Public Link [URL][DOMAIN_NAME] Note: Public links can be accessed without Vault…" at bounding box center [865, 283] width 596 height 932
copy dl "Our founding team combines a proven track record in building enterprise-grade m…"
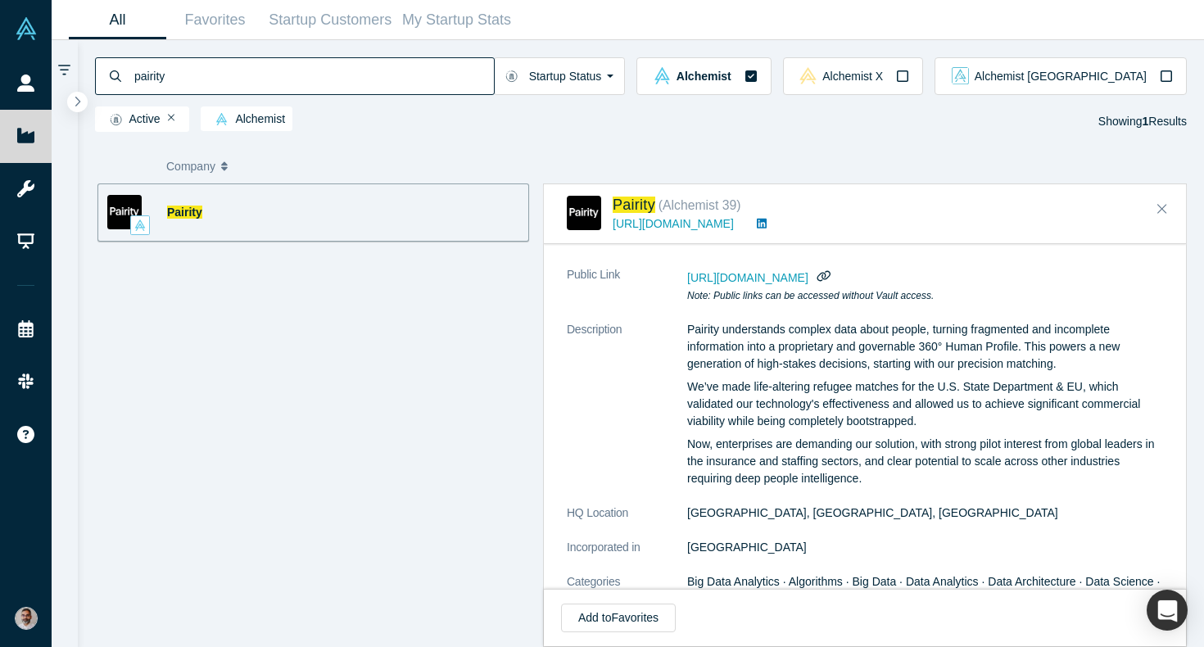
scroll to position [139, 0]
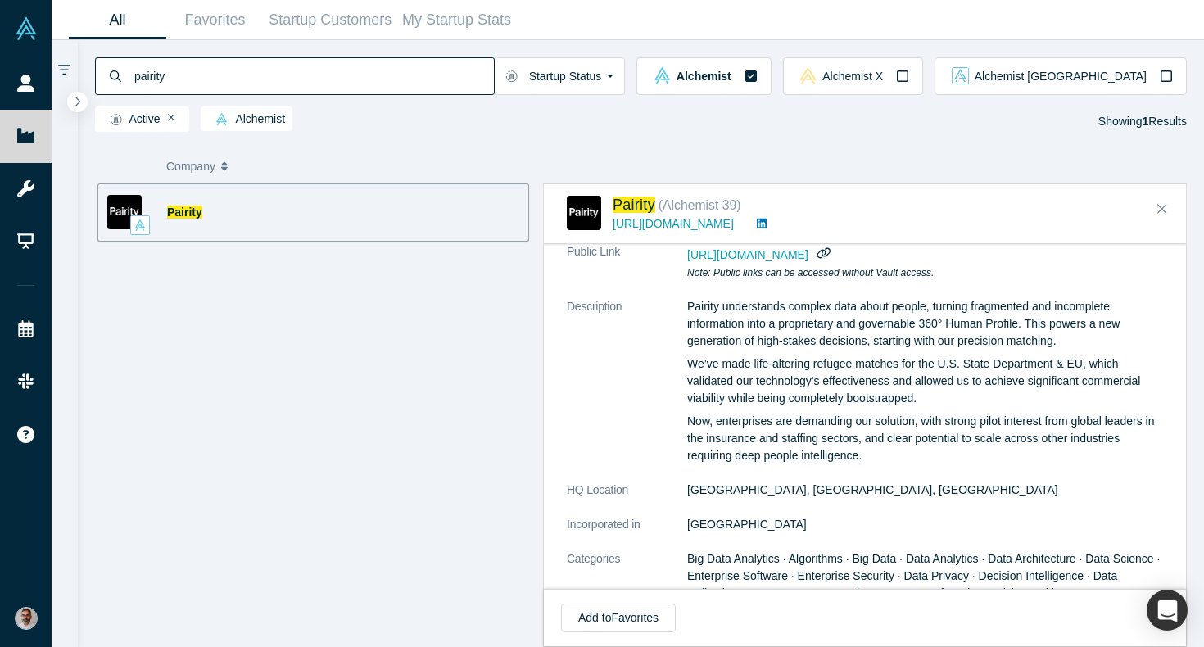
click at [1045, 337] on p "Pairity understands complex data about people, turning fragmented and incomplet…" at bounding box center [925, 324] width 476 height 52
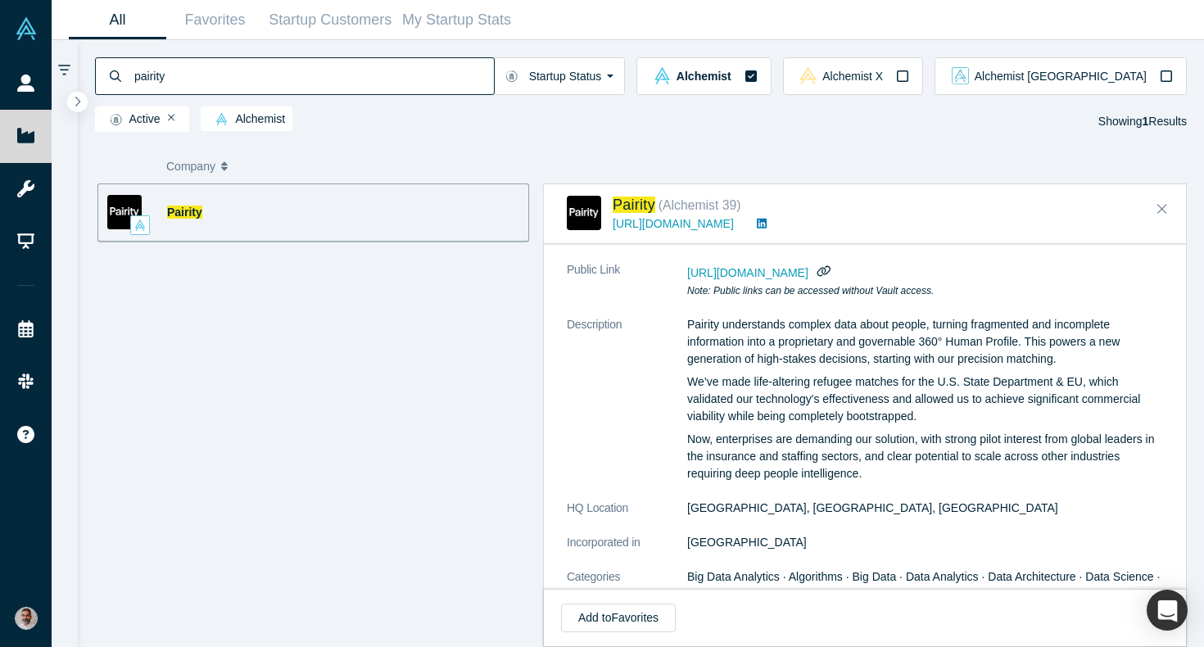
scroll to position [125, 0]
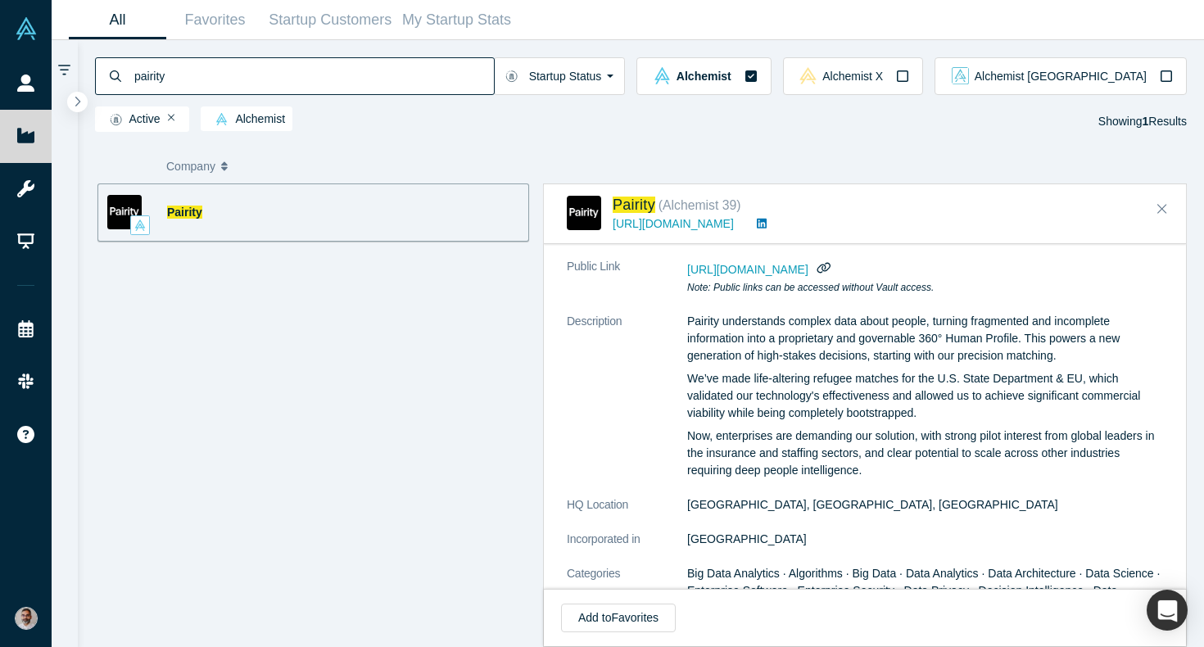
click at [858, 451] on p "Now, enterprises are demanding our solution, with strong pilot interest from gl…" at bounding box center [925, 454] width 476 height 52
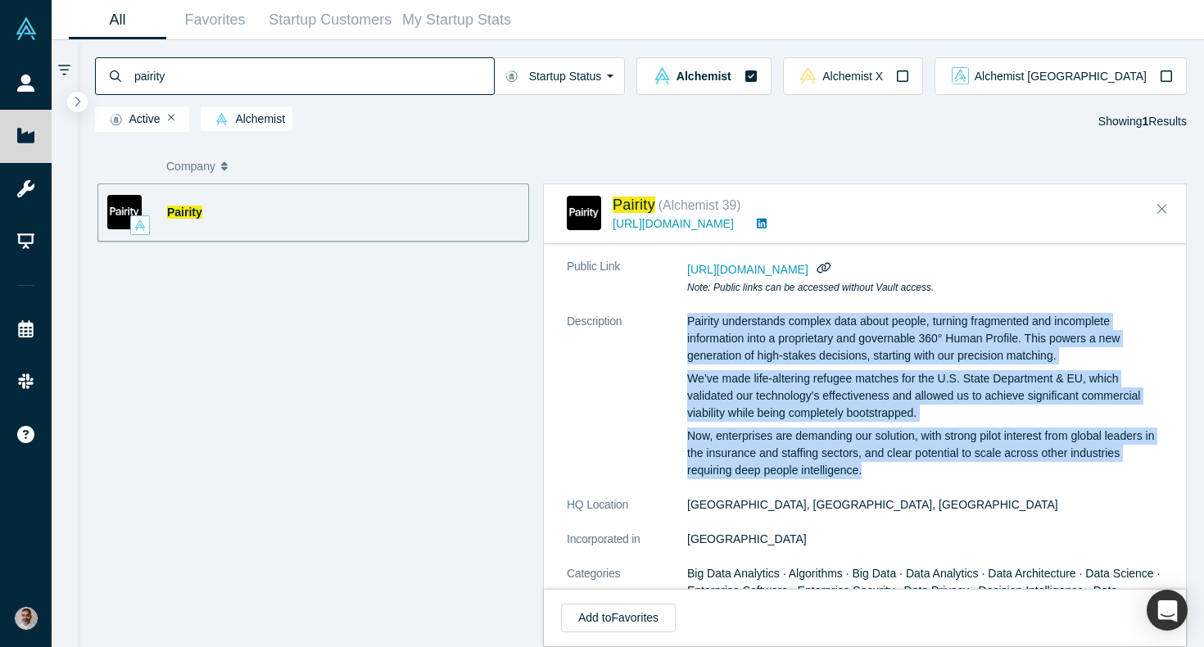
drag, startPoint x: 865, startPoint y: 473, endPoint x: 685, endPoint y: 322, distance: 234.9
copy dl "Pairity understands complex data about people, turning fragmented and incomplet…"
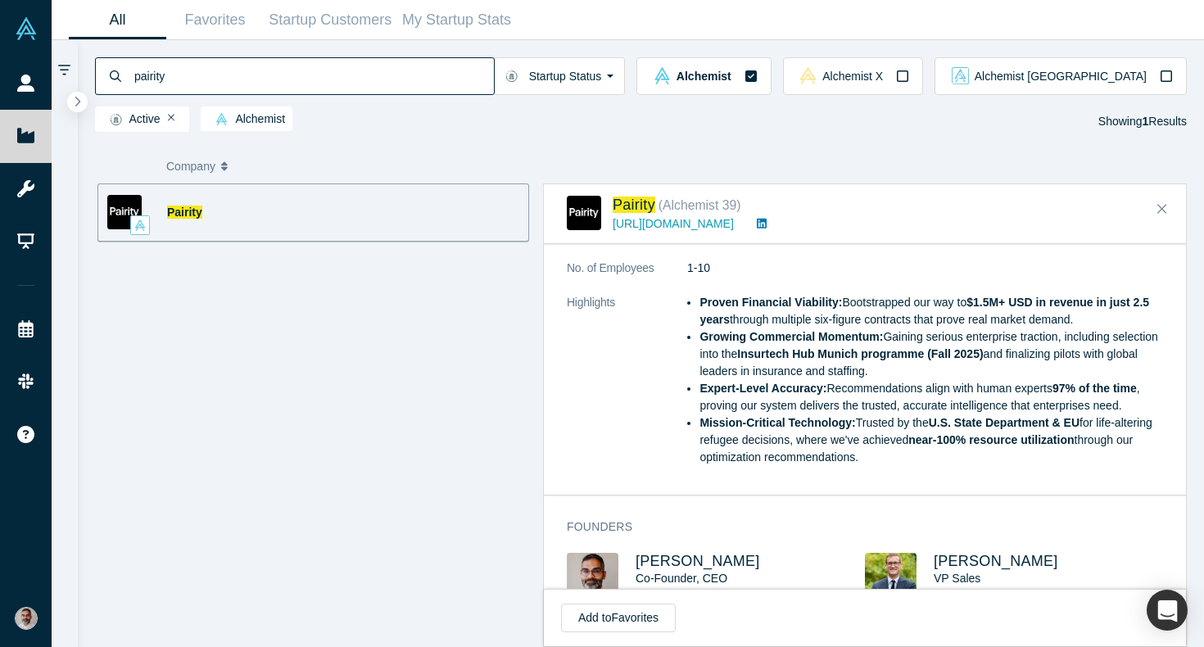
scroll to position [834, 0]
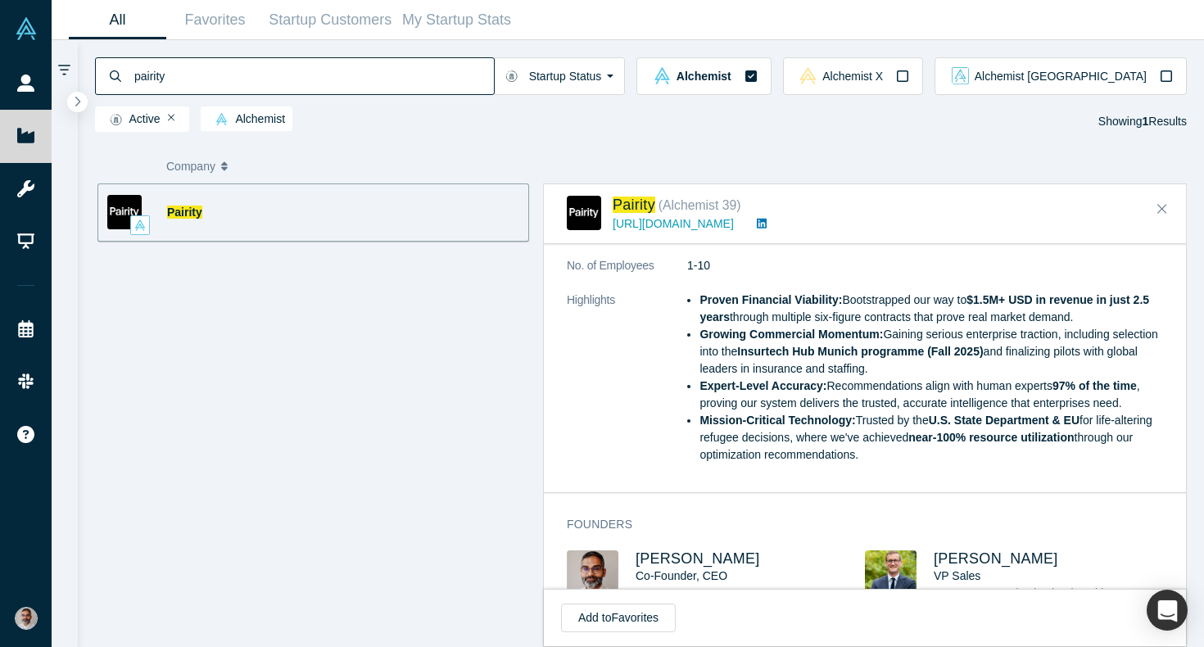
click at [876, 390] on li "Expert-Level Accuracy: Recommendations align with human experts 97% of the time…" at bounding box center [932, 395] width 464 height 34
drag, startPoint x: 930, startPoint y: 437, endPoint x: 677, endPoint y: 295, distance: 289.8
click at [677, 295] on dl "Public Link [URL][DOMAIN_NAME] Note: Public links can be accessed without Vault…" at bounding box center [865, 15] width 596 height 932
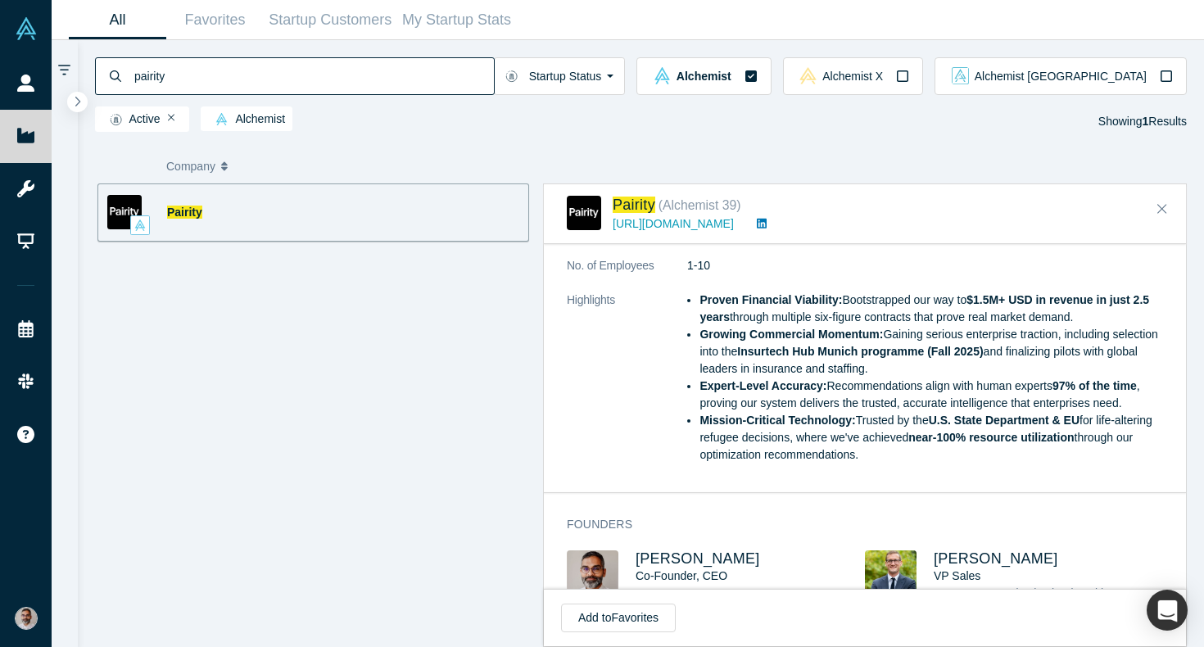
copy dl "Proven Financial Viability: Bootstrapped our way to $1.5M+ USD in revenue in ju…"
click at [976, 433] on li "Mission-Critical Technology: Trusted by the U.S. State Department & EU for life…" at bounding box center [932, 438] width 464 height 52
drag, startPoint x: 952, startPoint y: 437, endPoint x: 700, endPoint y: 409, distance: 253.0
click at [700, 412] on li "Mission-Critical Technology: Trusted by the U.S. State Department & EU for life…" at bounding box center [932, 438] width 464 height 52
copy li "Mission-Critical Technology: Trusted by the U.S. State Department & EU for life…"
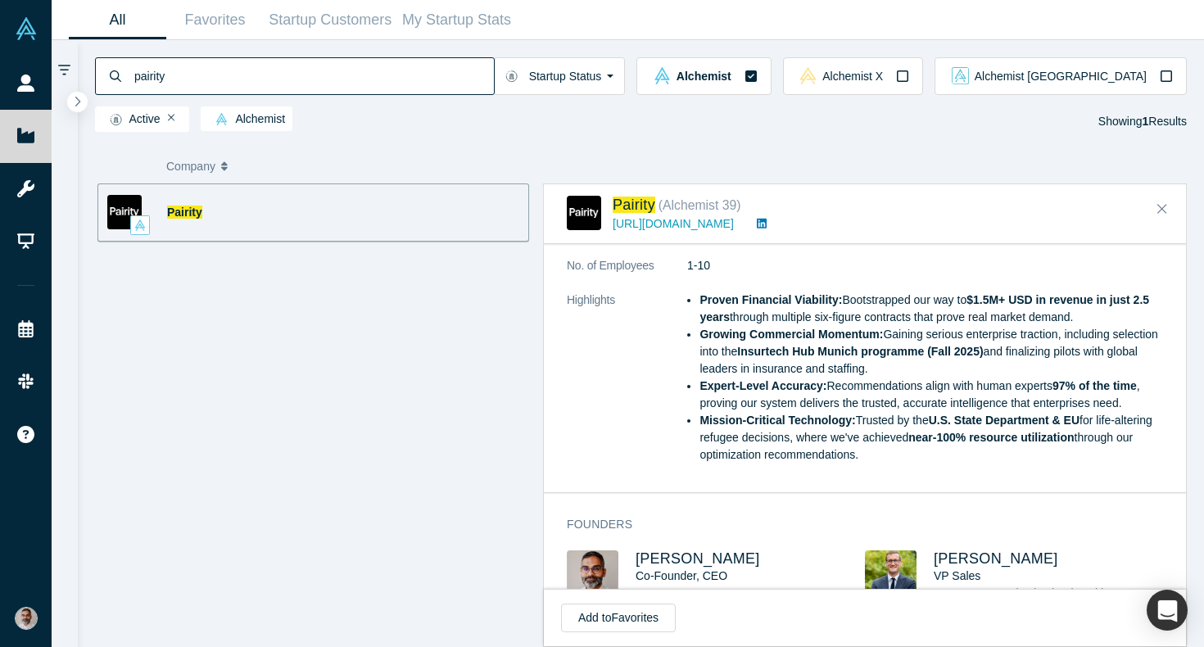
click at [880, 386] on li "Expert-Level Accuracy: Recommendations align with human experts 97% of the time…" at bounding box center [932, 395] width 464 height 34
click at [922, 432] on li "Mission-Critical Technology: Trusted by the U.S. State Department & EU for life…" at bounding box center [932, 438] width 464 height 52
